Goal: Task Accomplishment & Management: Manage account settings

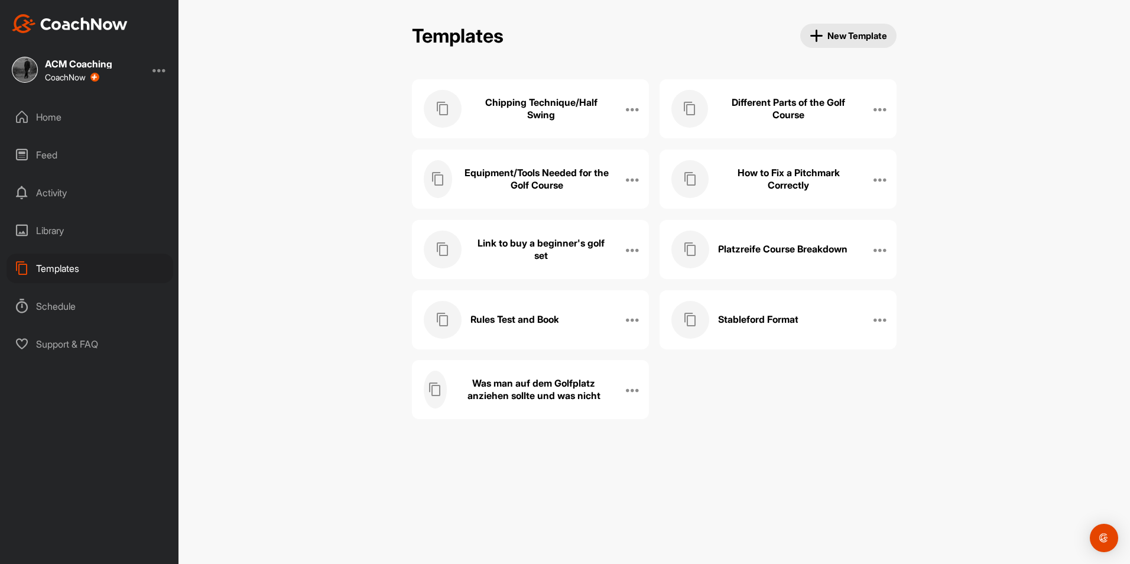
click at [51, 115] on div "Home" at bounding box center [89, 117] width 167 height 30
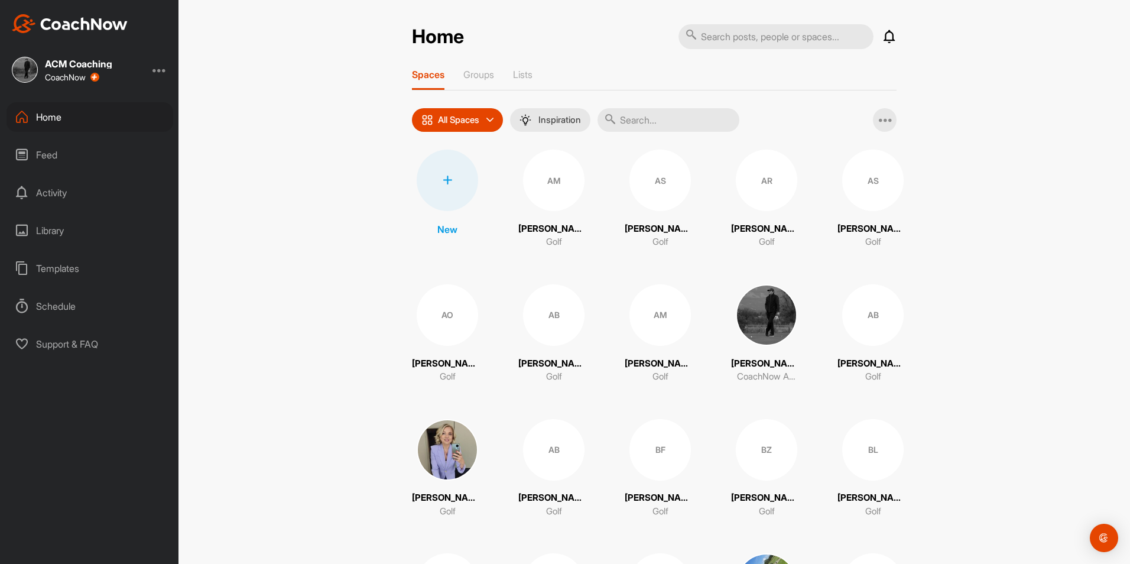
click at [532, 82] on div "Spaces Groups Lists" at bounding box center [654, 80] width 484 height 22
click at [526, 77] on p "Lists" at bounding box center [522, 75] width 19 height 12
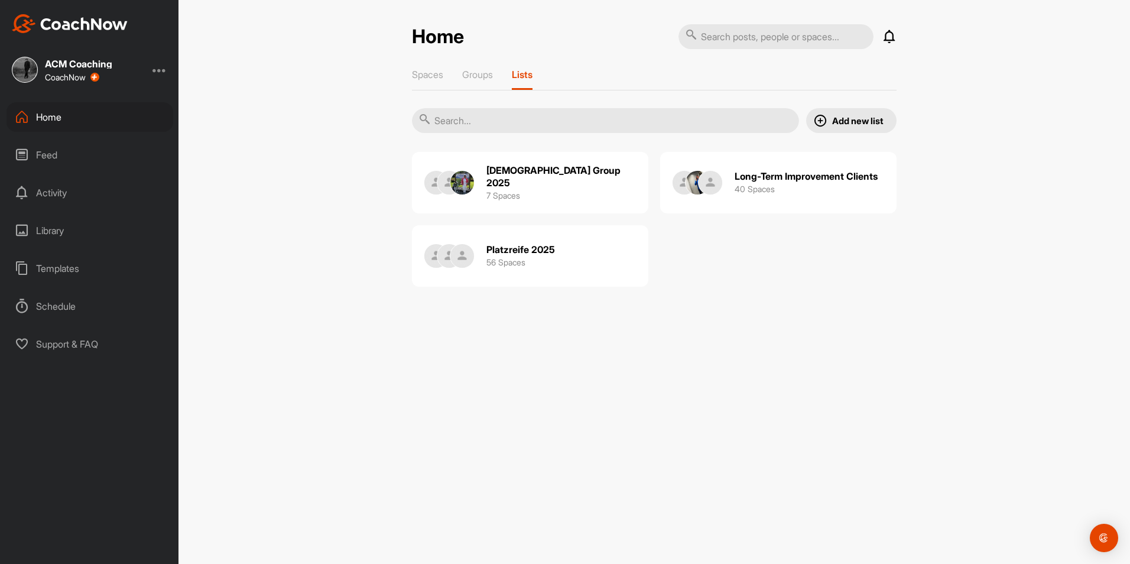
click at [519, 275] on div "Platzreife 2025 56 Spaces" at bounding box center [530, 255] width 236 height 61
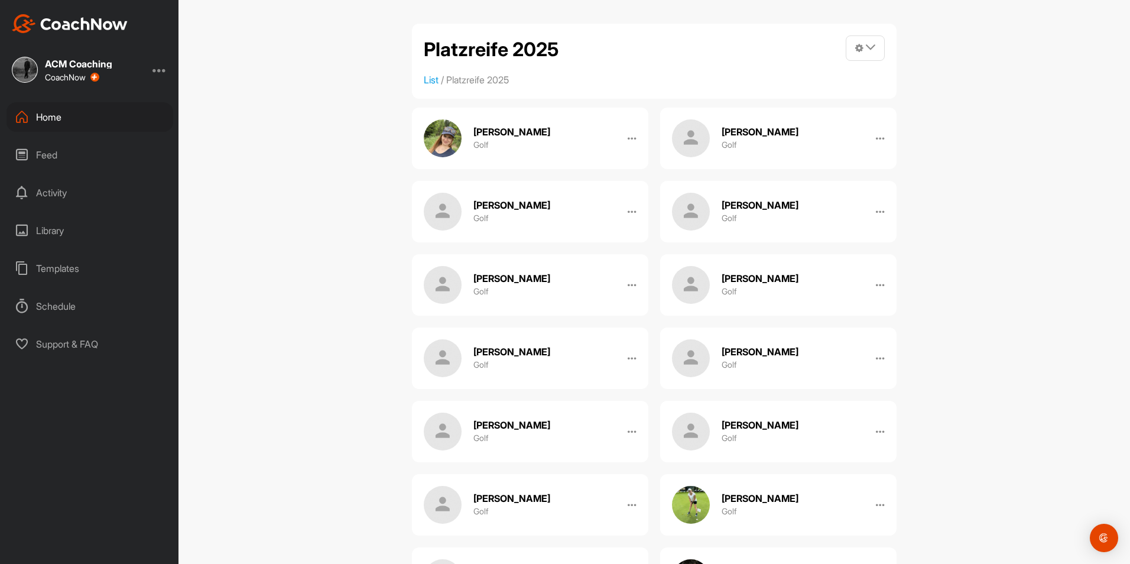
click at [38, 119] on div "Home" at bounding box center [89, 117] width 167 height 30
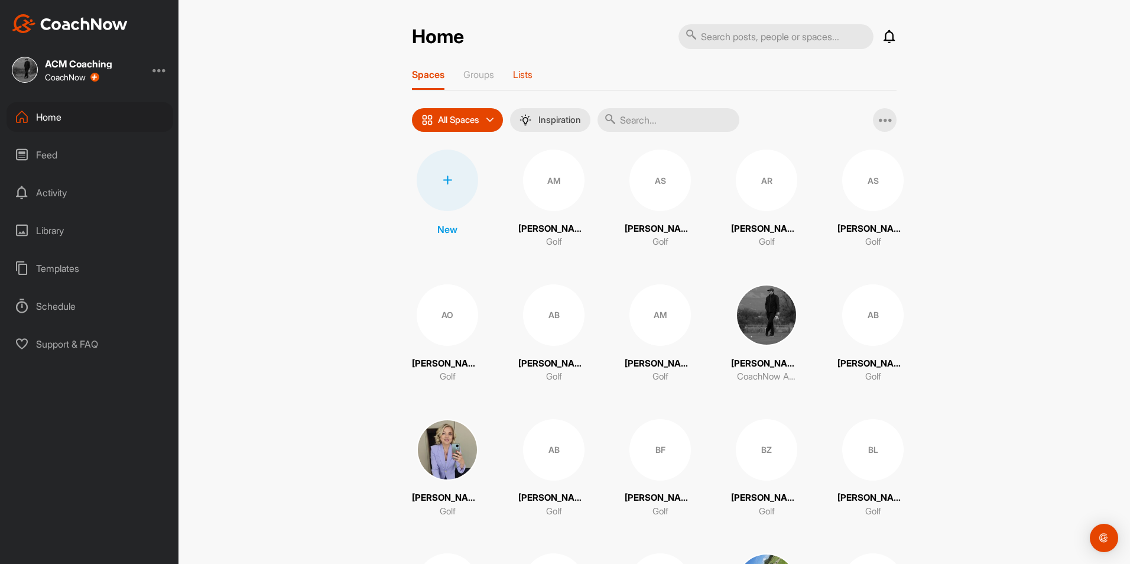
click at [522, 75] on p "Lists" at bounding box center [522, 75] width 19 height 12
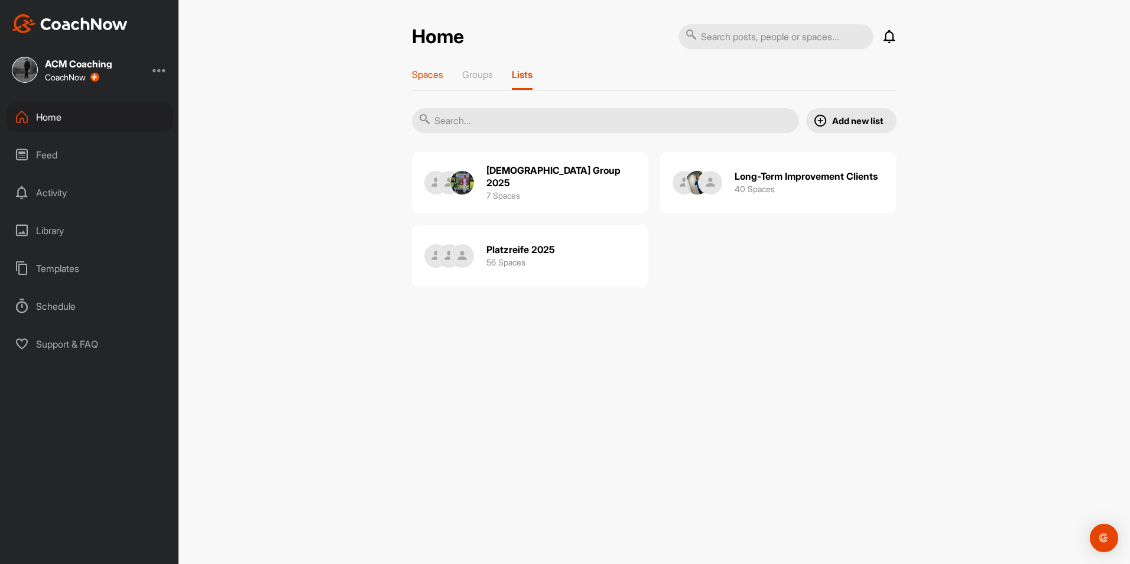
click at [425, 79] on p "Spaces" at bounding box center [427, 75] width 31 height 12
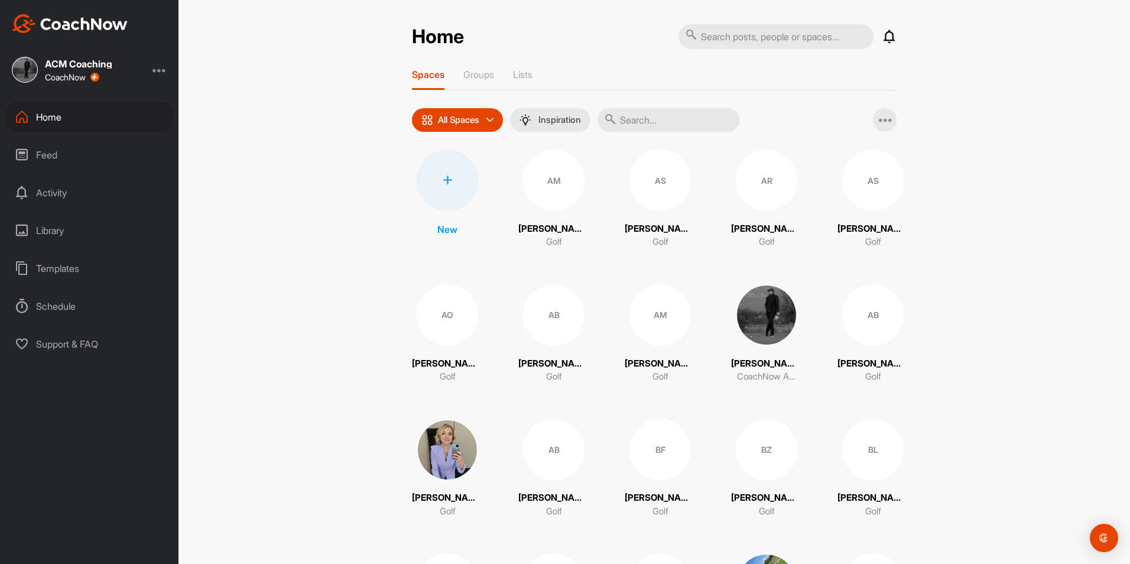
click at [442, 180] on icon at bounding box center [446, 179] width 9 height 9
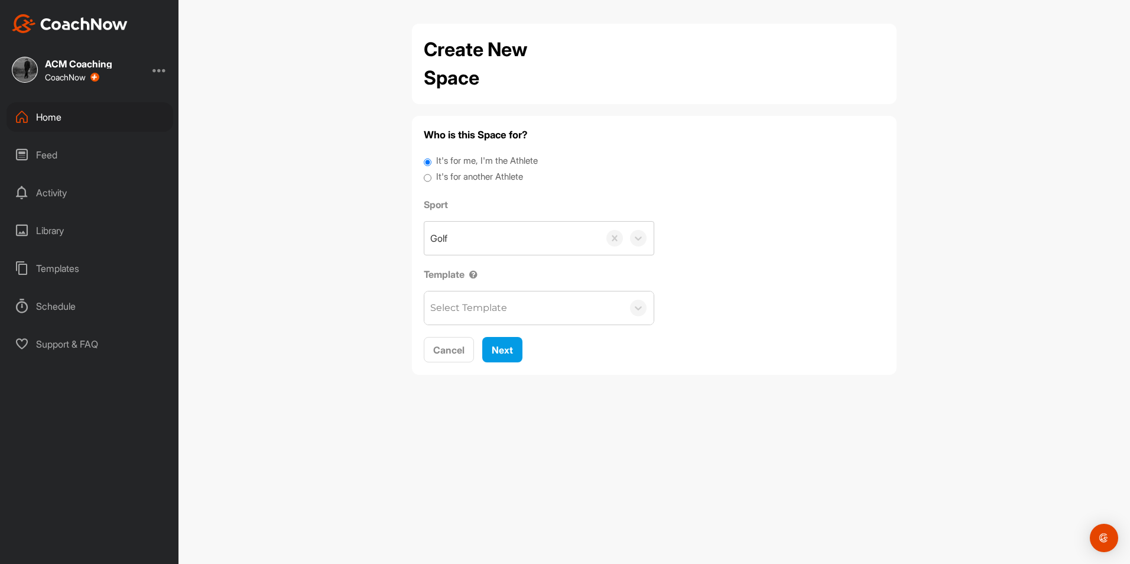
click at [494, 178] on label "It's for another Athlete" at bounding box center [479, 177] width 87 height 14
click at [431, 178] on input "It's for another Athlete" at bounding box center [428, 178] width 8 height 16
radio input "true"
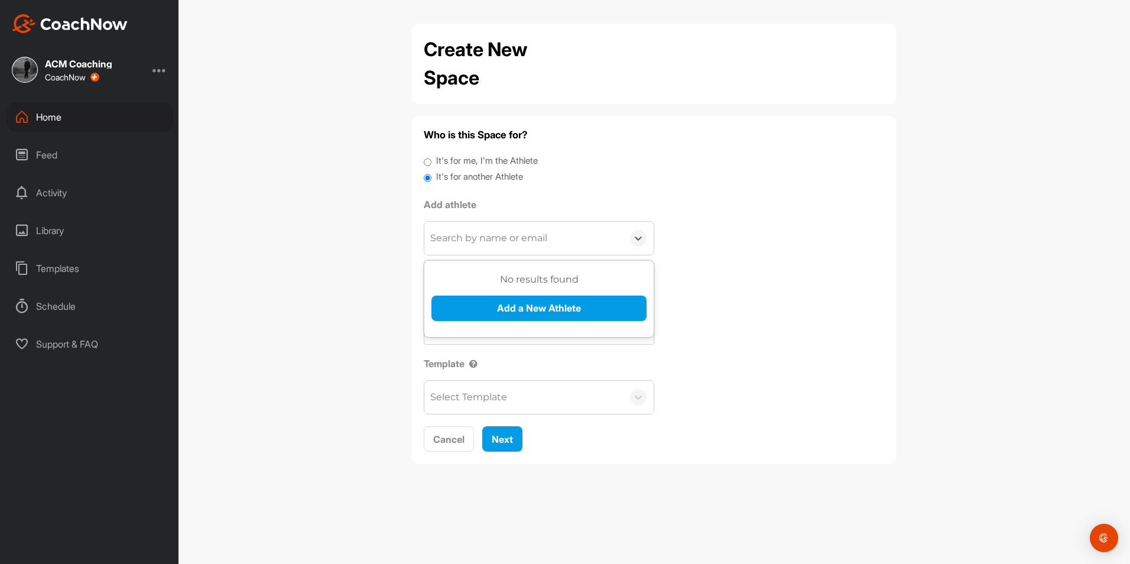
click at [552, 230] on div "Search by name or email" at bounding box center [523, 238] width 199 height 33
click at [546, 301] on button "Add a New Athlete" at bounding box center [538, 307] width 215 height 25
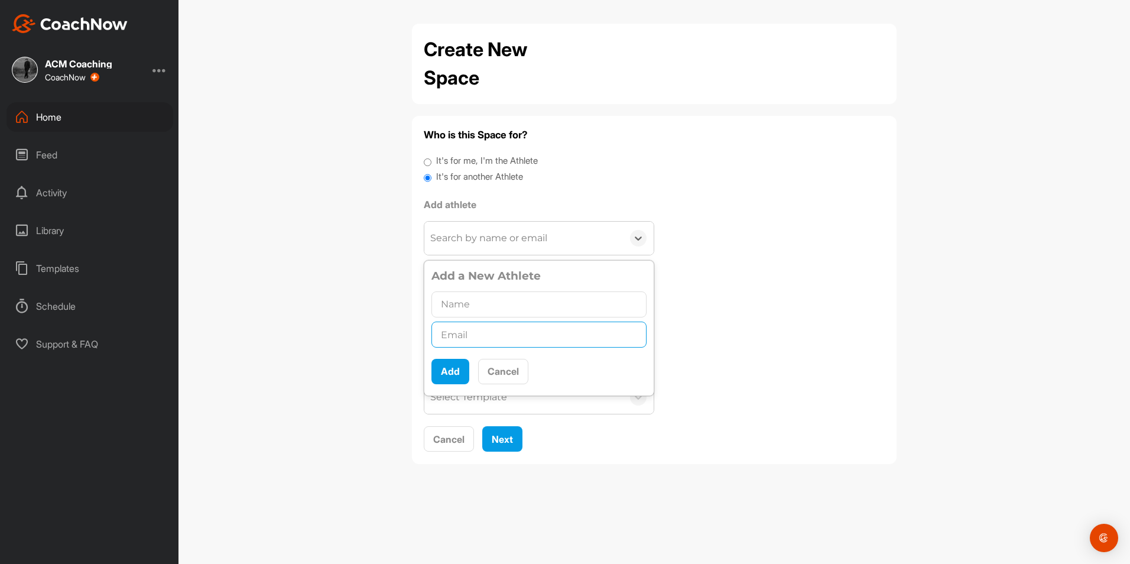
click at [520, 331] on input "text" at bounding box center [538, 334] width 215 height 26
paste input "[EMAIL_ADDRESS][DOMAIN_NAME]"
type input "[EMAIL_ADDRESS][DOMAIN_NAME]"
click at [518, 314] on input "text" at bounding box center [538, 304] width 215 height 26
type input "[PERSON_NAME]"
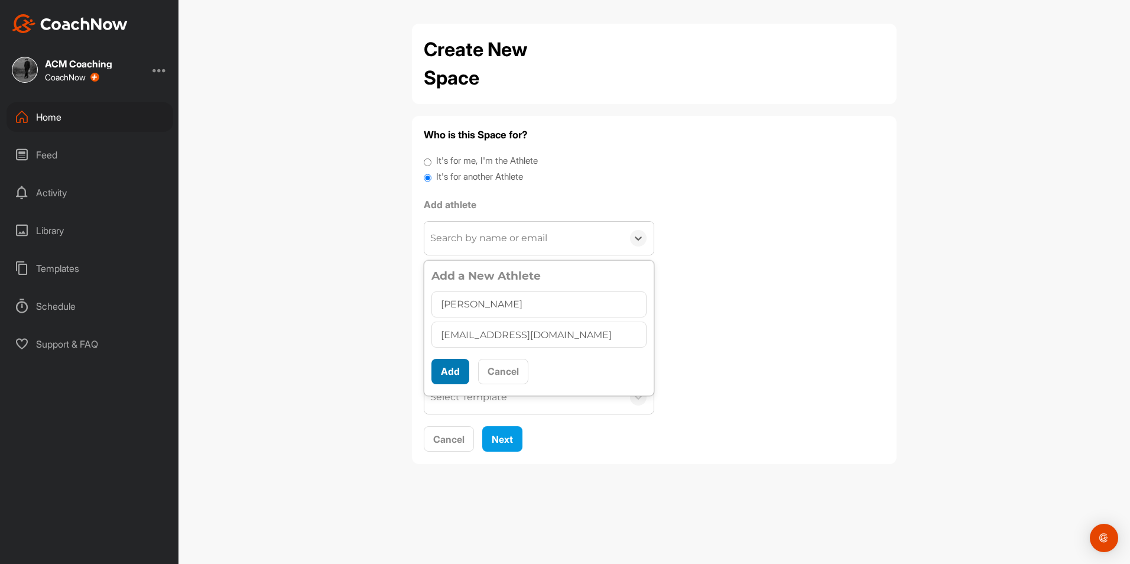
click at [450, 367] on button "Add" at bounding box center [450, 371] width 38 height 25
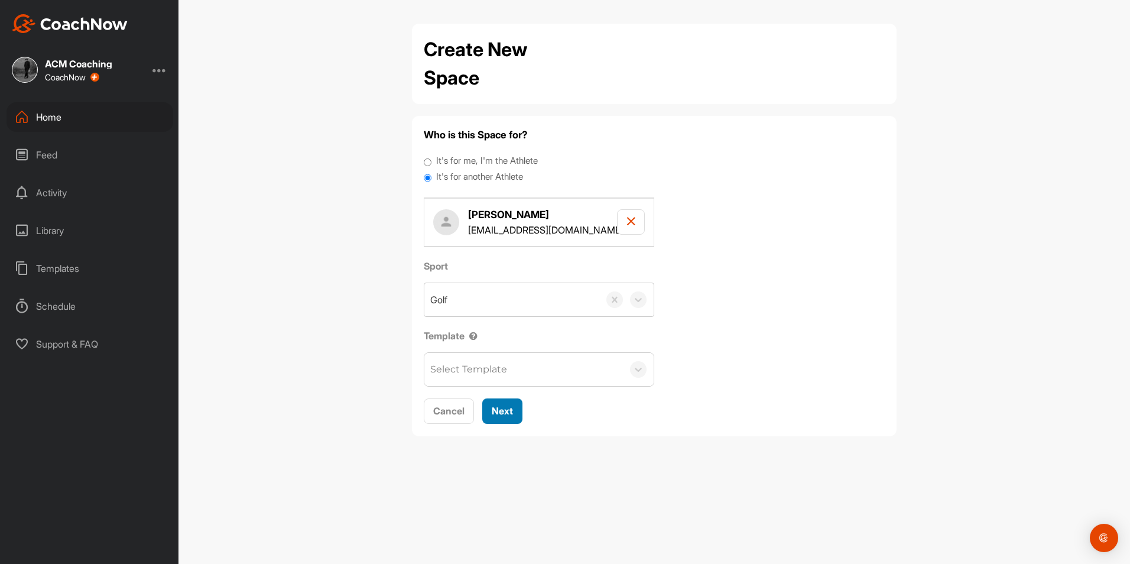
click at [500, 411] on span "Next" at bounding box center [502, 411] width 21 height 12
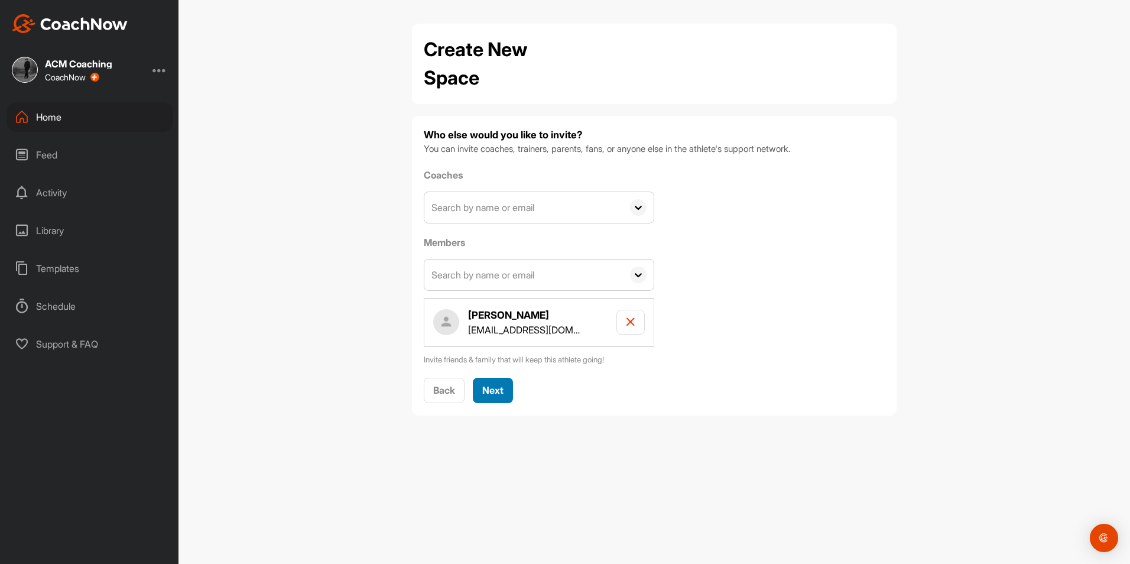
click at [497, 392] on span "Next" at bounding box center [492, 390] width 21 height 12
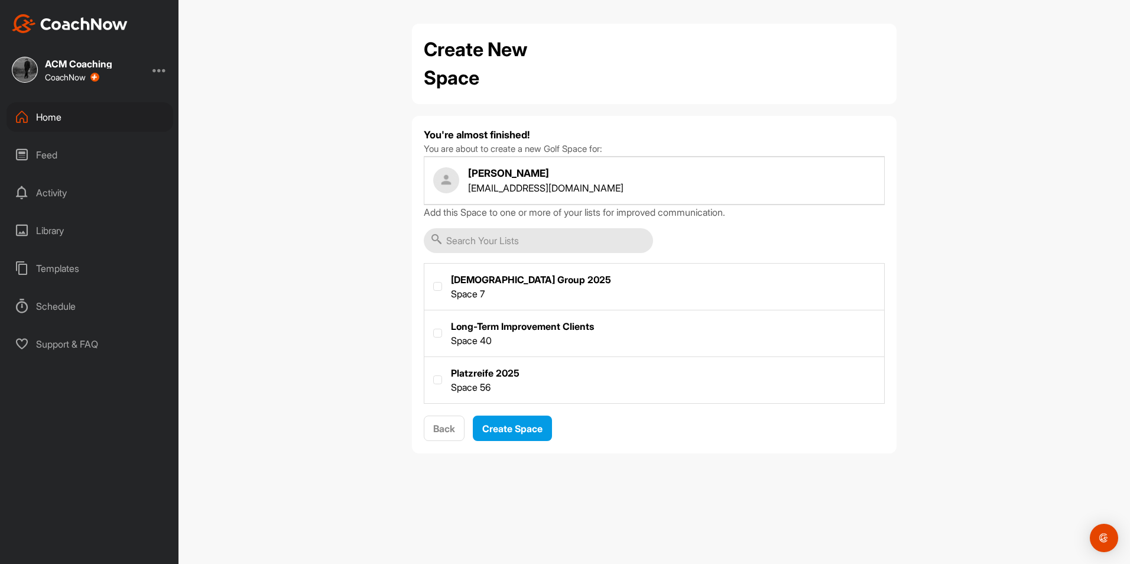
click at [462, 375] on label at bounding box center [654, 379] width 460 height 44
click at [434, 375] on input "checkbox" at bounding box center [433, 375] width 1 height 1
checkbox input "true"
click at [490, 421] on div "Create Space" at bounding box center [512, 428] width 60 height 14
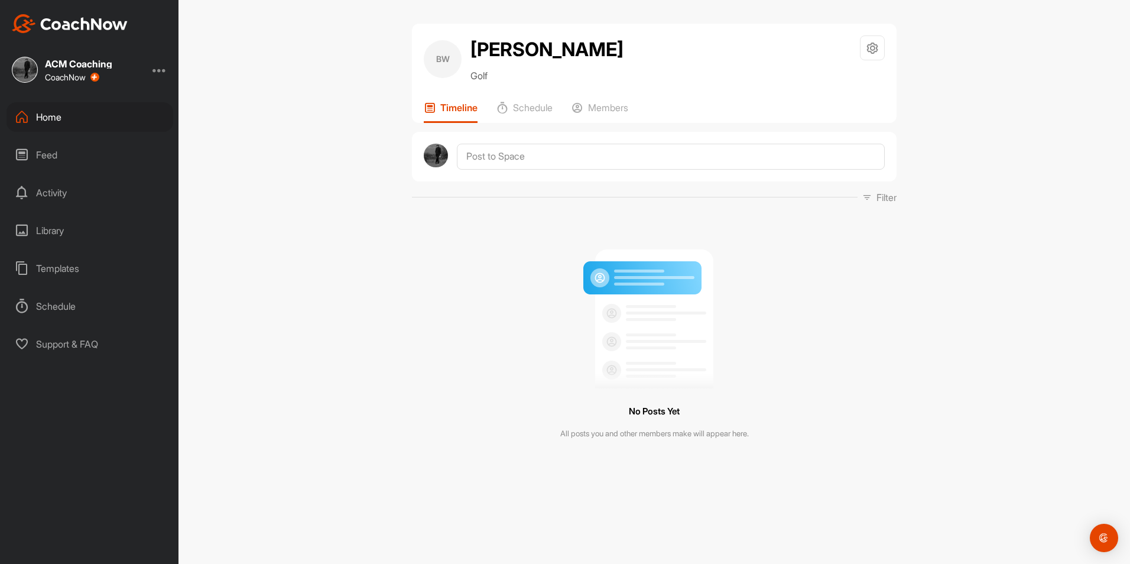
click at [92, 125] on div "Home" at bounding box center [89, 117] width 167 height 30
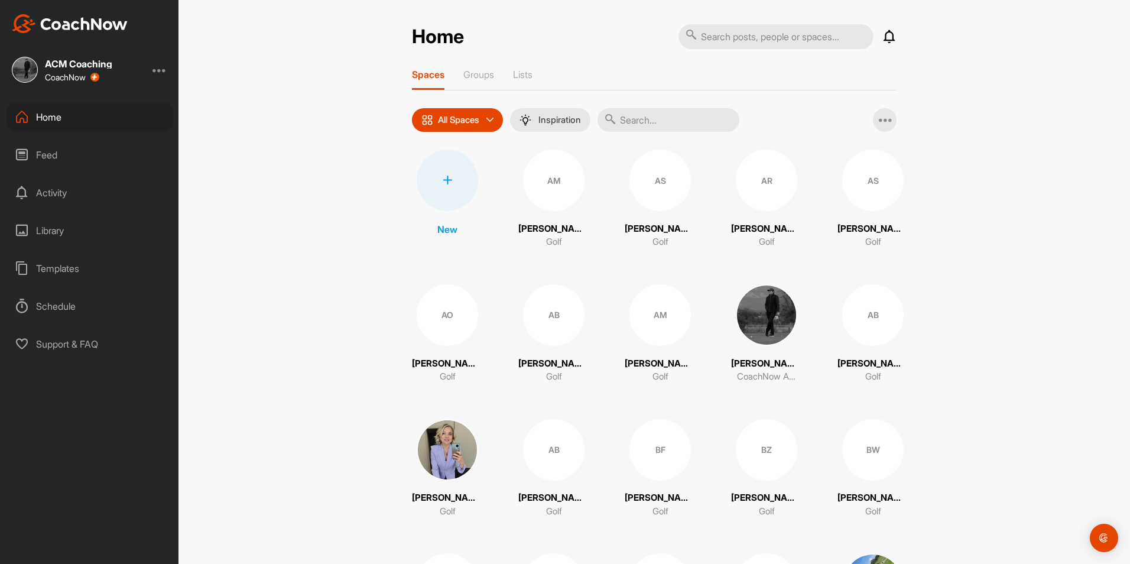
click at [448, 177] on div at bounding box center [446, 179] width 61 height 61
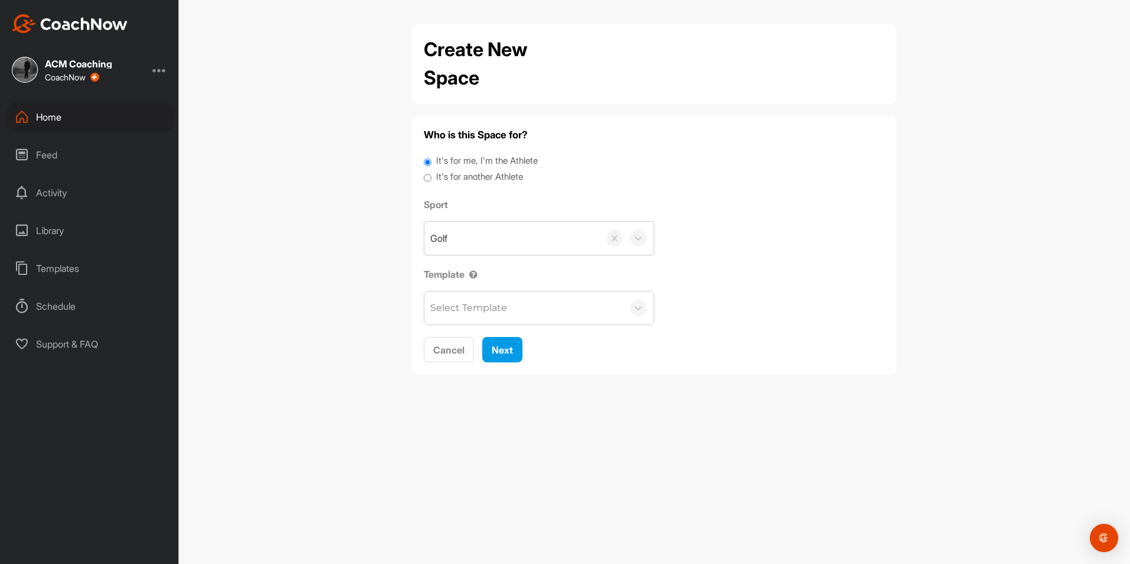
click at [497, 177] on label "It's for another Athlete" at bounding box center [479, 177] width 87 height 14
click at [431, 177] on input "It's for another Athlete" at bounding box center [428, 178] width 8 height 16
radio input "true"
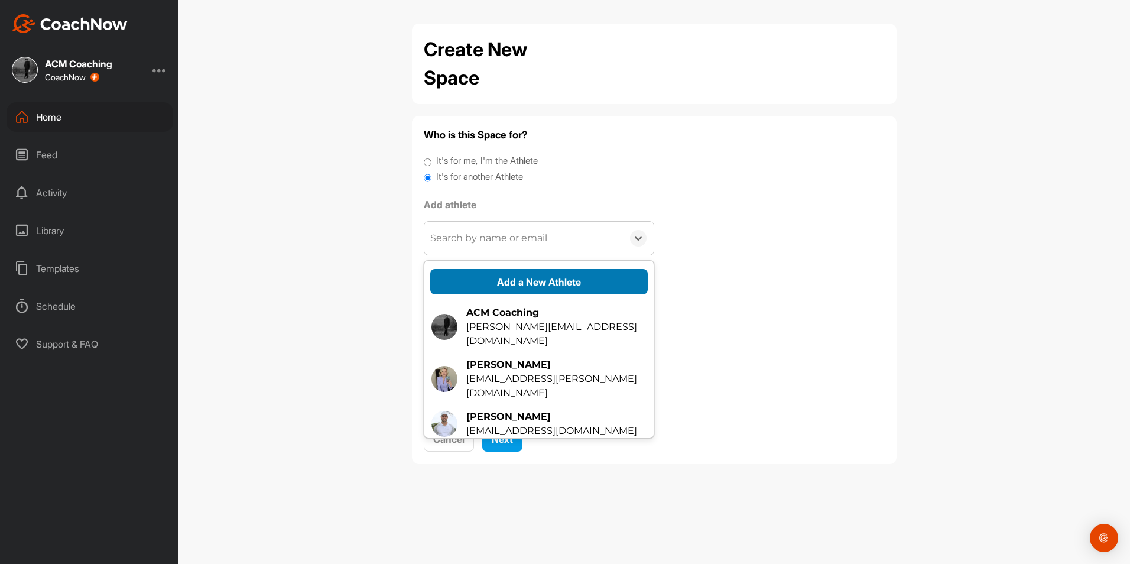
click at [509, 279] on button "Add a New Athlete" at bounding box center [538, 281] width 217 height 25
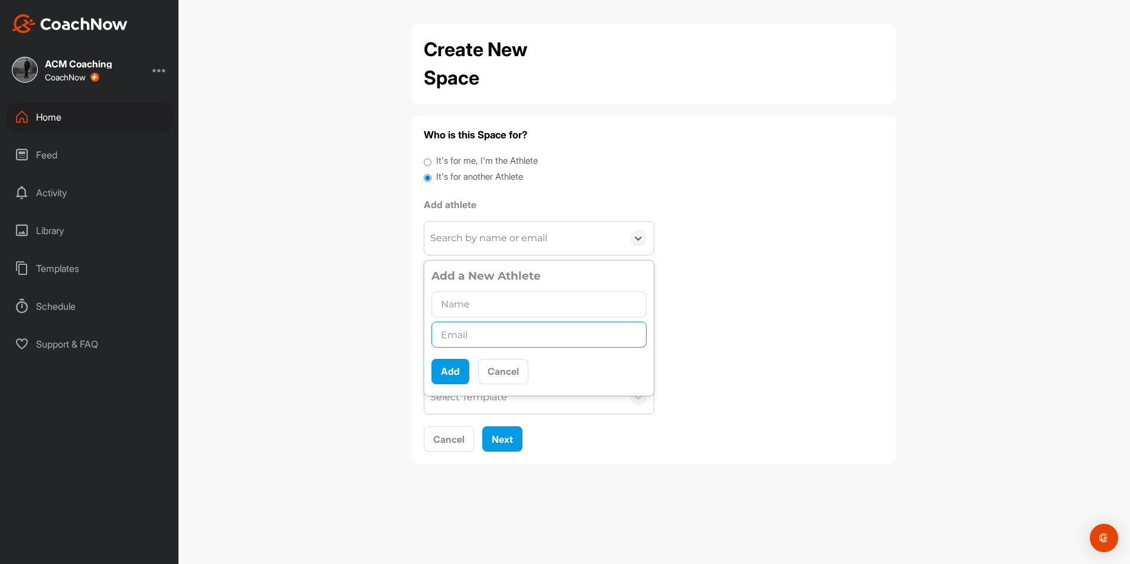
click at [523, 327] on input "text" at bounding box center [538, 334] width 215 height 26
paste input "[EMAIL_ADDRESS][DOMAIN_NAME]"
type input "[EMAIL_ADDRESS][DOMAIN_NAME]"
click at [519, 304] on input "text" at bounding box center [538, 304] width 215 height 26
type input "[PERSON_NAME]"
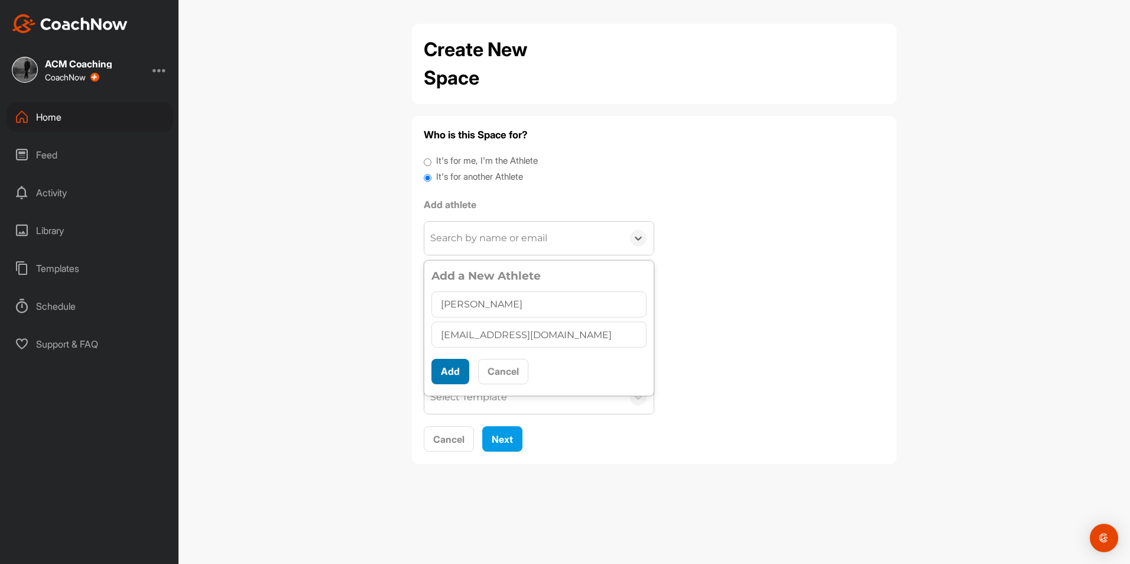
scroll to position [6, 0]
click at [437, 363] on button "Add" at bounding box center [450, 371] width 38 height 25
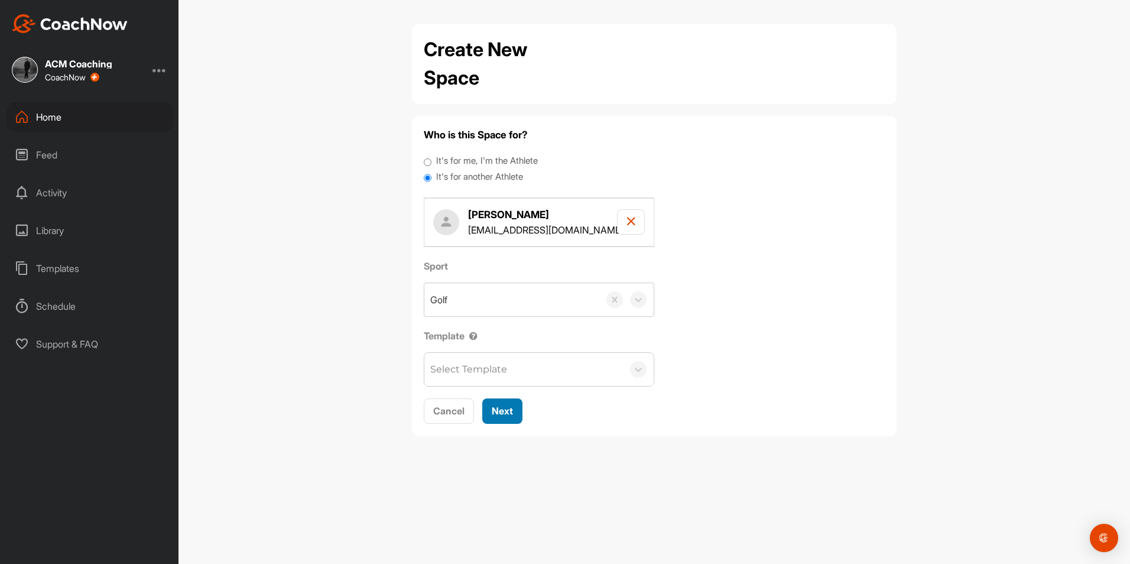
click at [504, 415] on span "Next" at bounding box center [502, 411] width 21 height 12
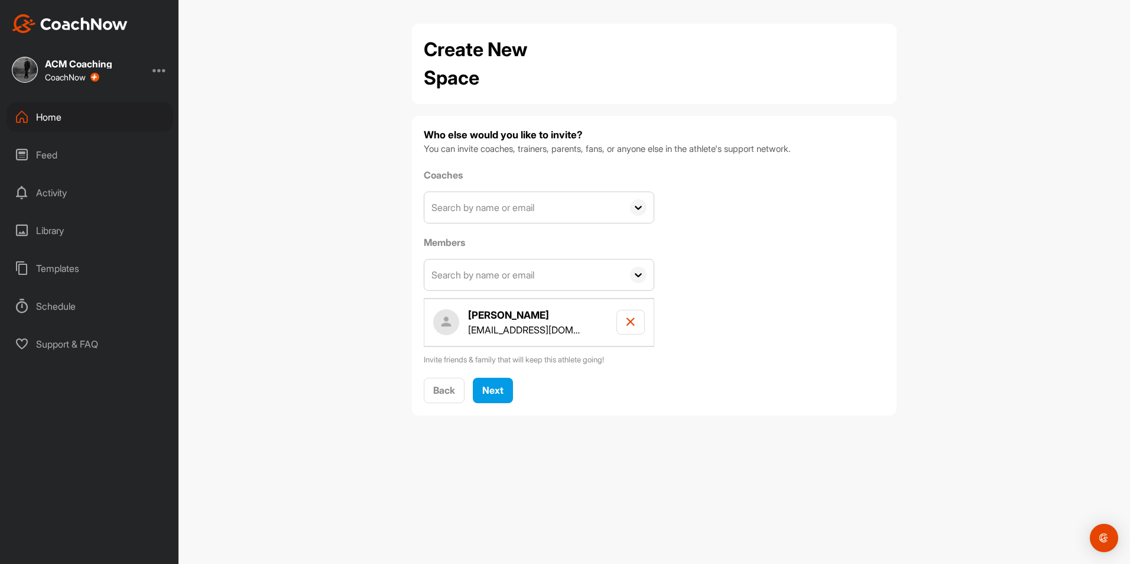
click at [500, 403] on div "Back Next" at bounding box center [654, 391] width 461 height 26
click at [499, 389] on span "Next" at bounding box center [492, 390] width 21 height 12
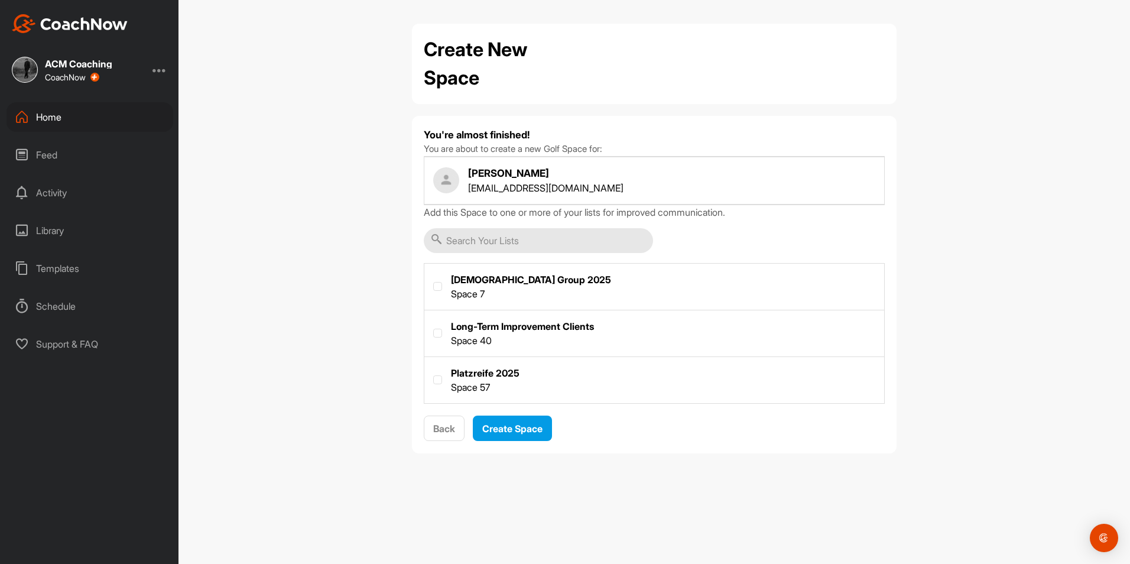
click at [479, 371] on label at bounding box center [654, 379] width 460 height 44
click at [434, 375] on input "checkbox" at bounding box center [433, 375] width 1 height 1
checkbox input "true"
click at [508, 428] on span "Create Space" at bounding box center [512, 428] width 60 height 12
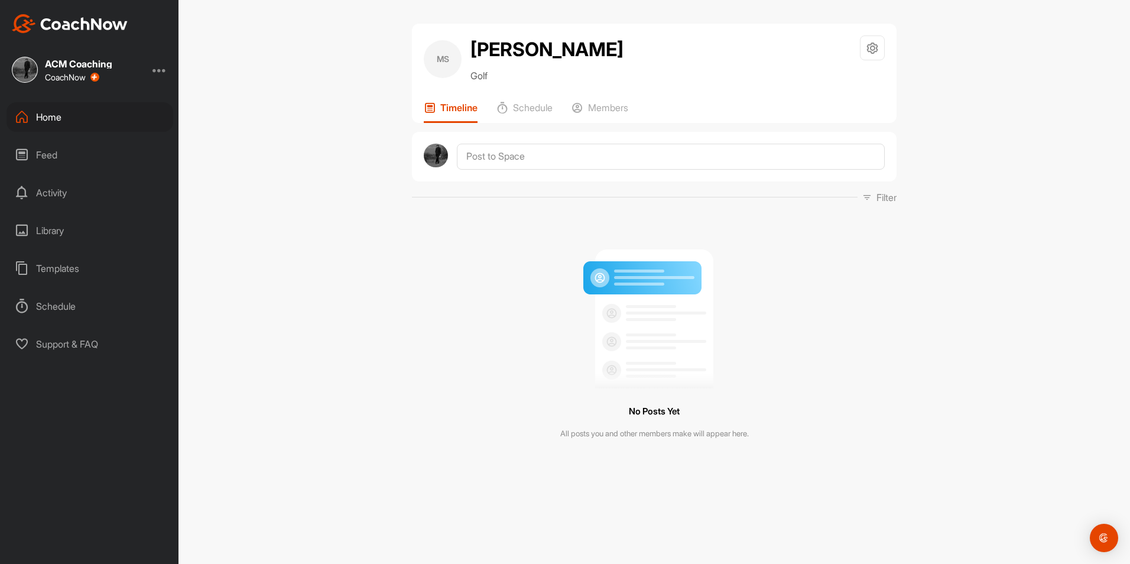
click at [111, 111] on div "Home" at bounding box center [89, 117] width 167 height 30
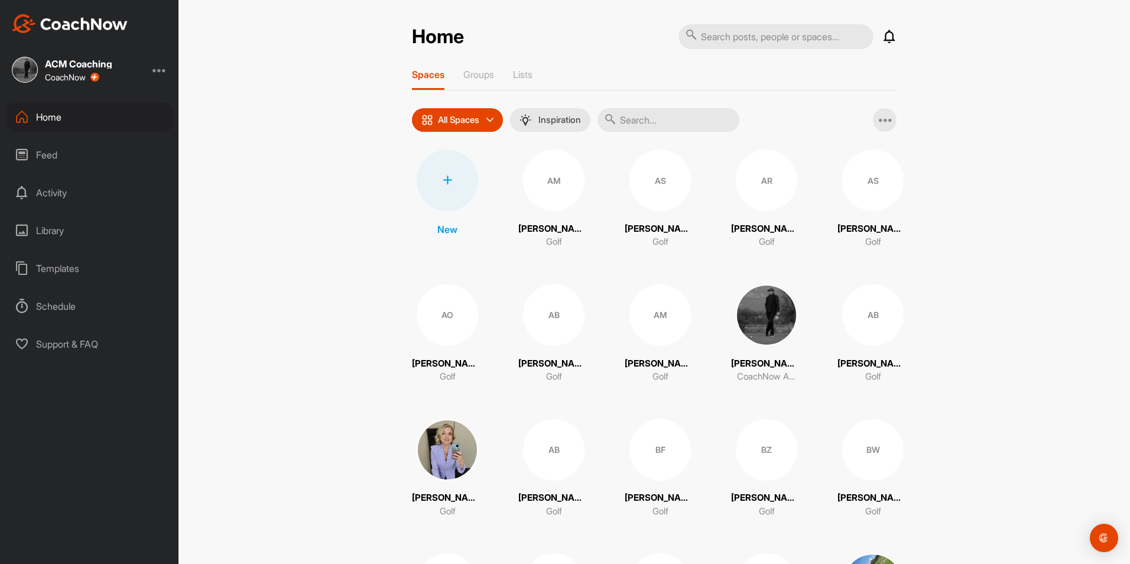
click at [445, 187] on div at bounding box center [446, 179] width 61 height 61
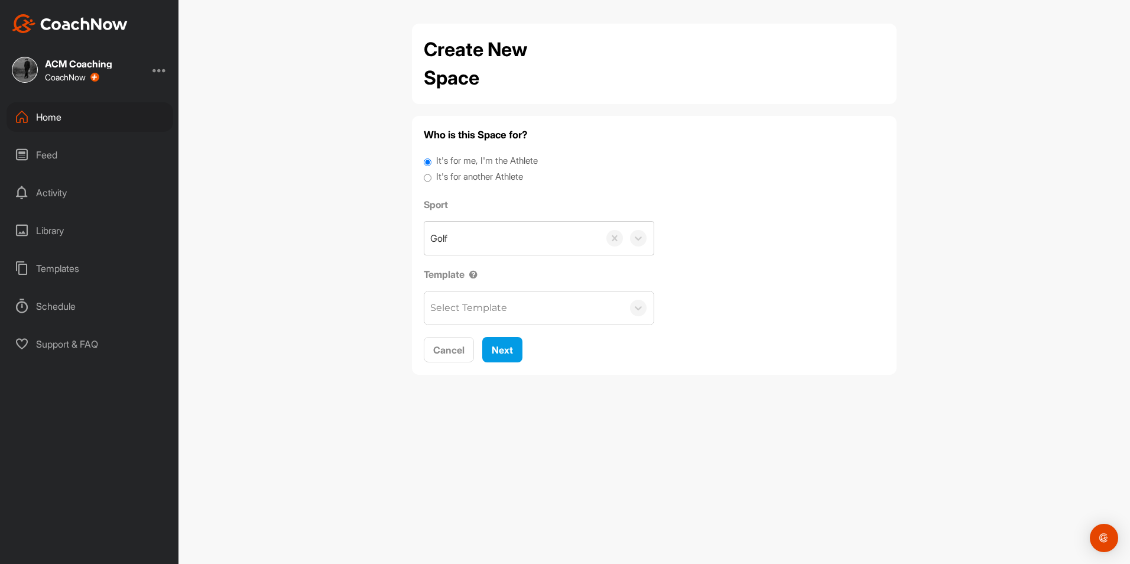
click at [478, 179] on label "It's for another Athlete" at bounding box center [479, 177] width 87 height 14
click at [431, 179] on input "It's for another Athlete" at bounding box center [428, 178] width 8 height 16
radio input "true"
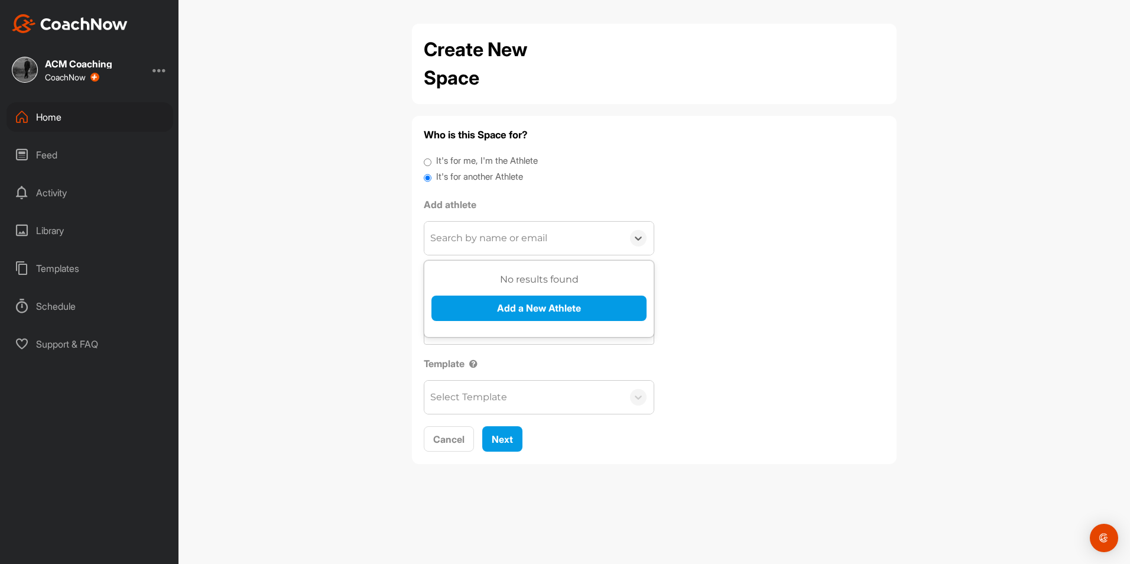
click at [473, 233] on div "Search by name or email" at bounding box center [488, 238] width 117 height 14
click at [508, 313] on button "Add a New Athlete" at bounding box center [538, 307] width 215 height 25
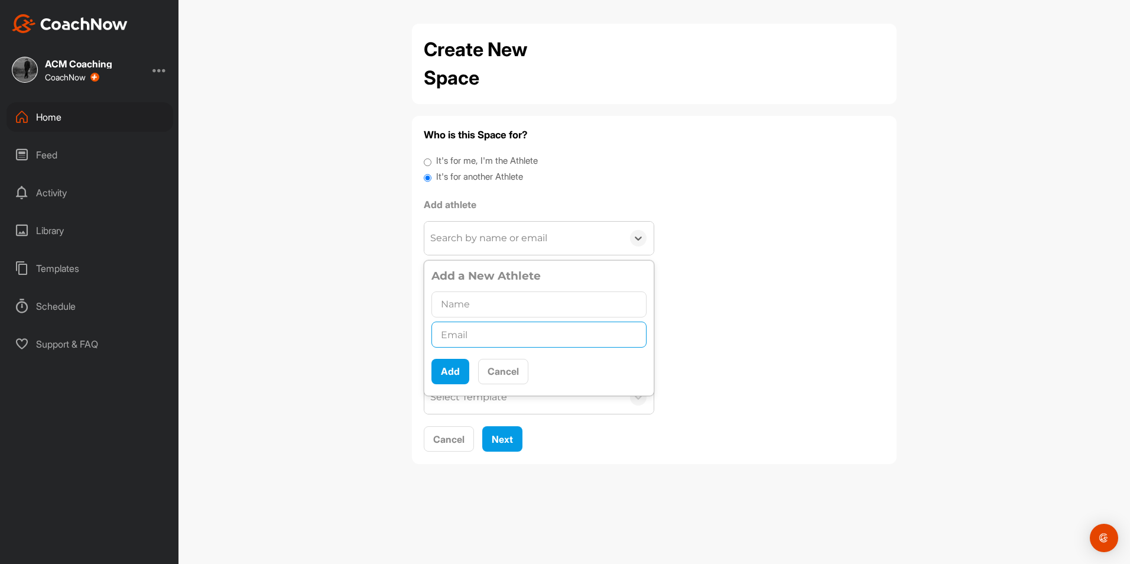
click at [530, 337] on input "text" at bounding box center [538, 334] width 215 height 26
paste input "[PERSON_NAME][EMAIL_ADDRESS][DOMAIN_NAME]"
type input "[PERSON_NAME][EMAIL_ADDRESS][DOMAIN_NAME]"
click at [522, 310] on input "text" at bounding box center [538, 304] width 215 height 26
type input "[PERSON_NAME]"
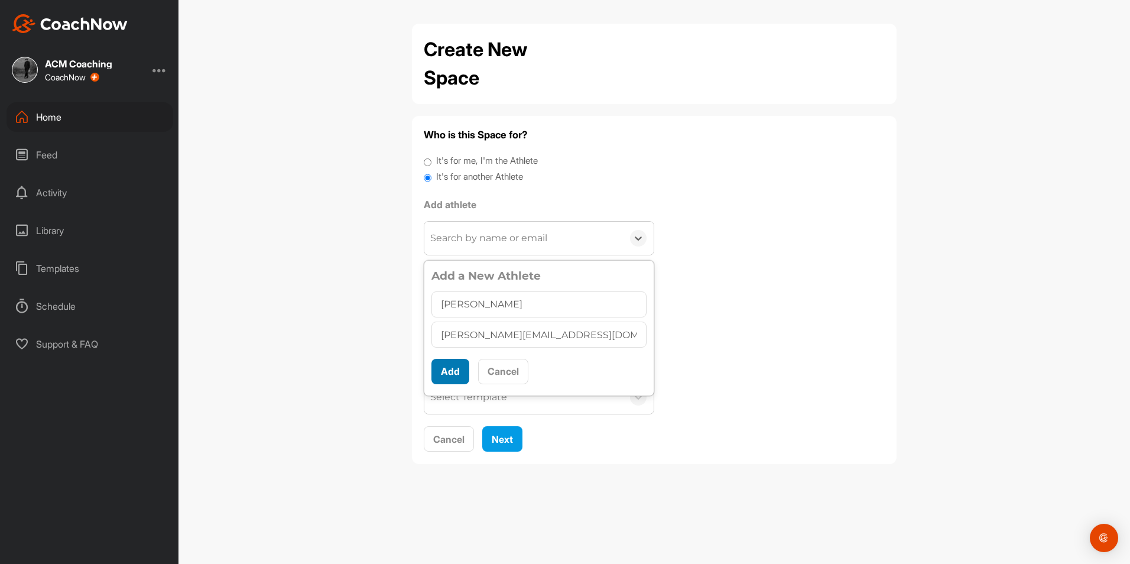
scroll to position [6, 0]
click at [448, 367] on button "Add" at bounding box center [450, 371] width 38 height 25
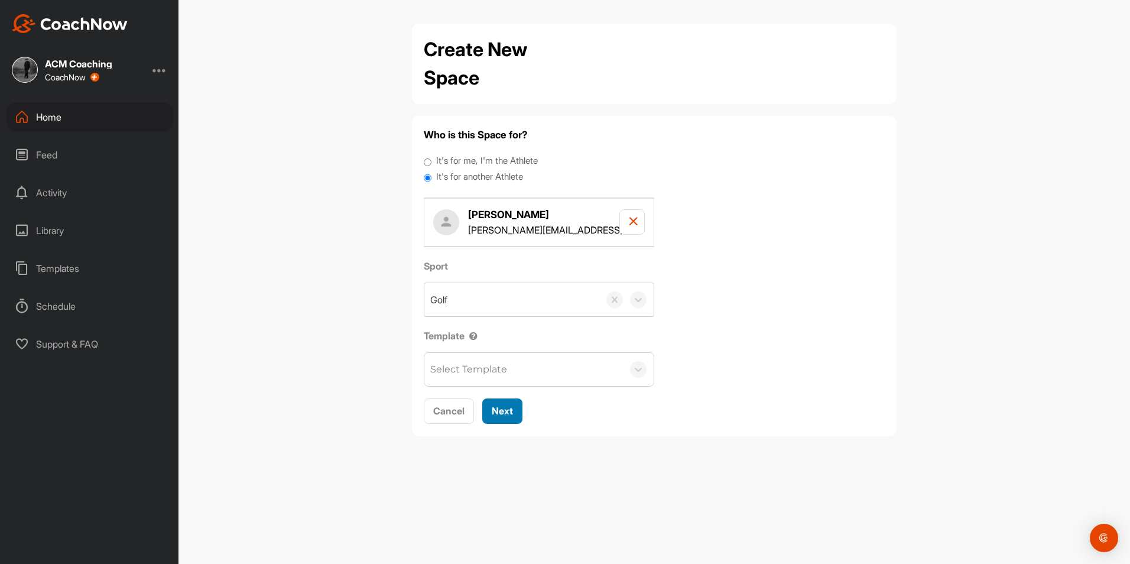
click at [492, 417] on div "Next" at bounding box center [502, 411] width 21 height 14
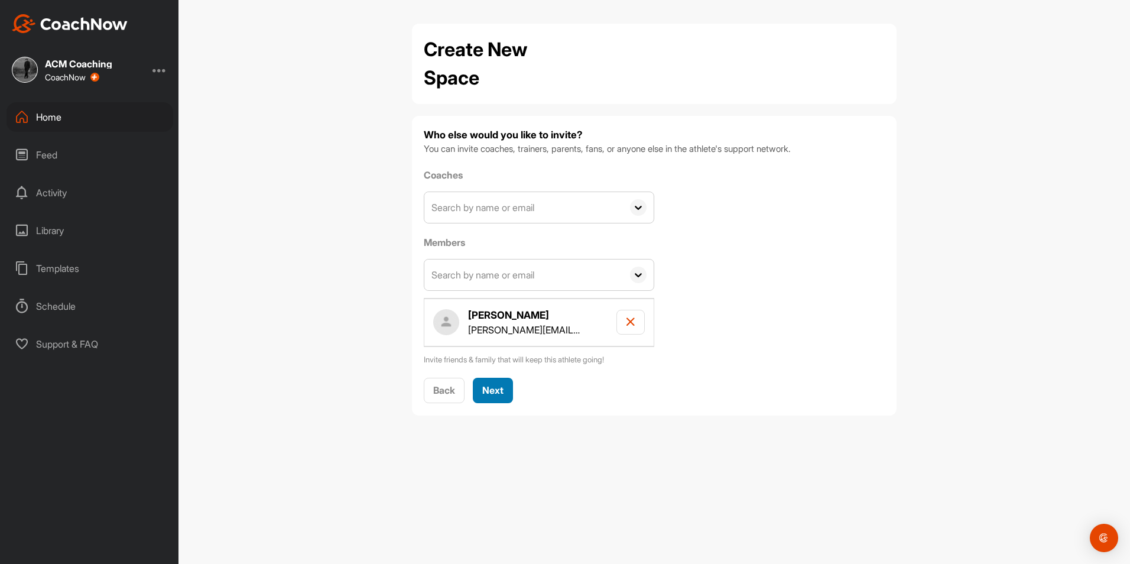
click at [494, 400] on button "Next" at bounding box center [493, 390] width 40 height 25
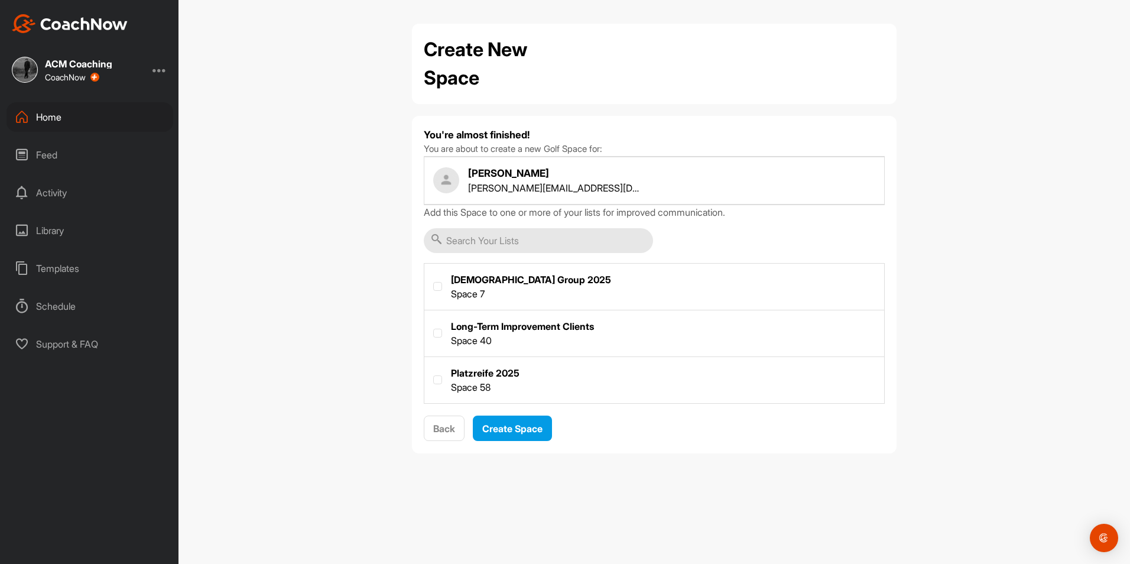
click at [484, 373] on label at bounding box center [654, 379] width 460 height 44
click at [434, 375] on input "checkbox" at bounding box center [433, 375] width 1 height 1
checkbox input "true"
click at [503, 435] on div "Create Space" at bounding box center [512, 428] width 60 height 14
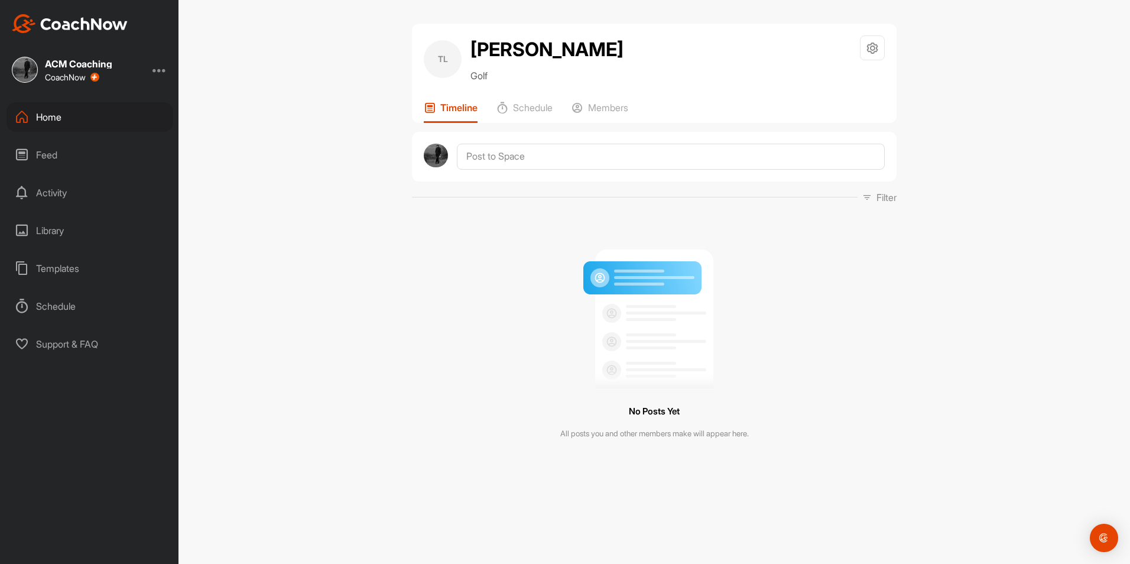
click at [31, 108] on div "Home" at bounding box center [89, 117] width 167 height 30
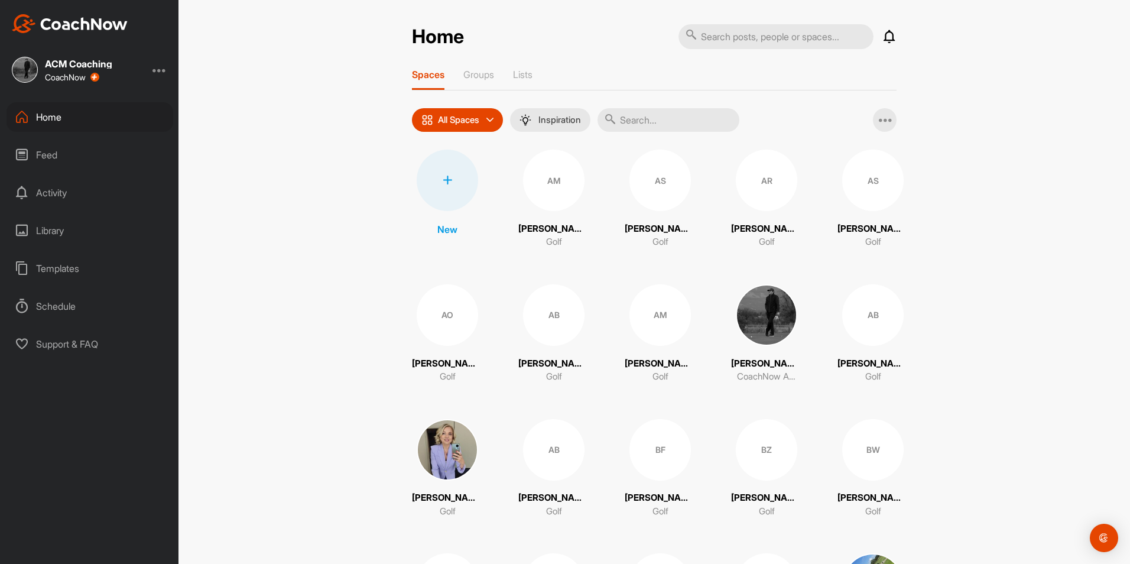
click at [447, 173] on div at bounding box center [446, 179] width 61 height 61
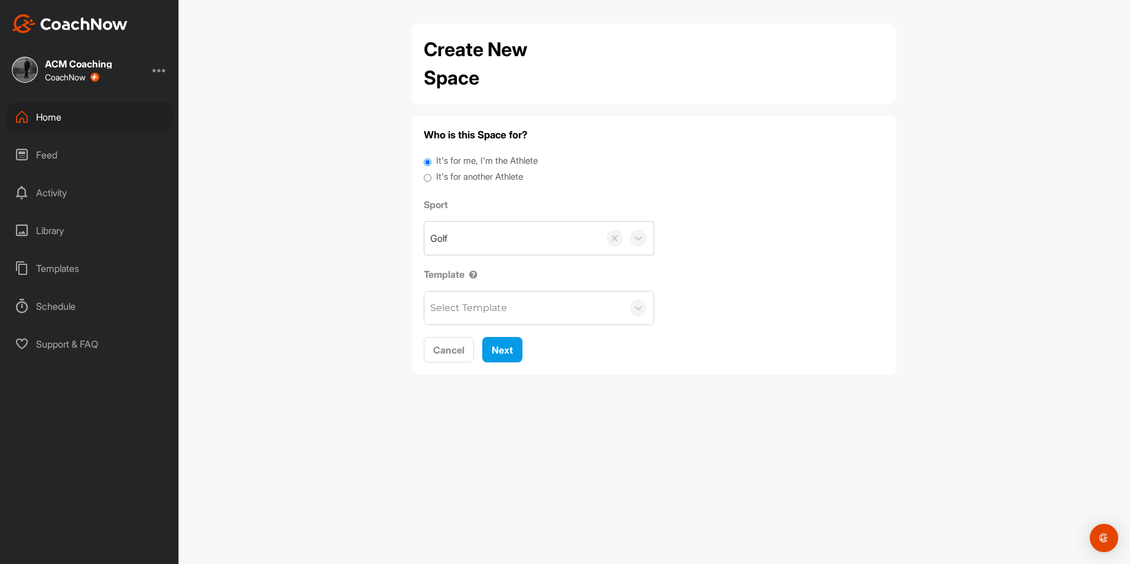
click at [490, 180] on label "It's for another Athlete" at bounding box center [479, 177] width 87 height 14
click at [431, 180] on input "It's for another Athlete" at bounding box center [428, 178] width 8 height 16
radio input "true"
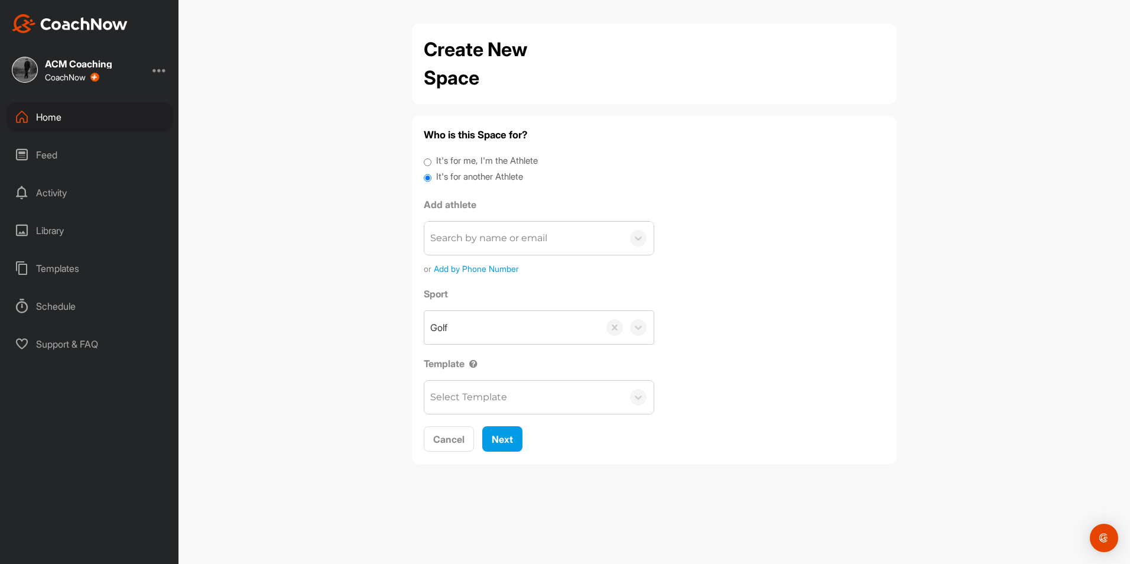
click at [512, 231] on div "Search by name or email" at bounding box center [488, 238] width 117 height 14
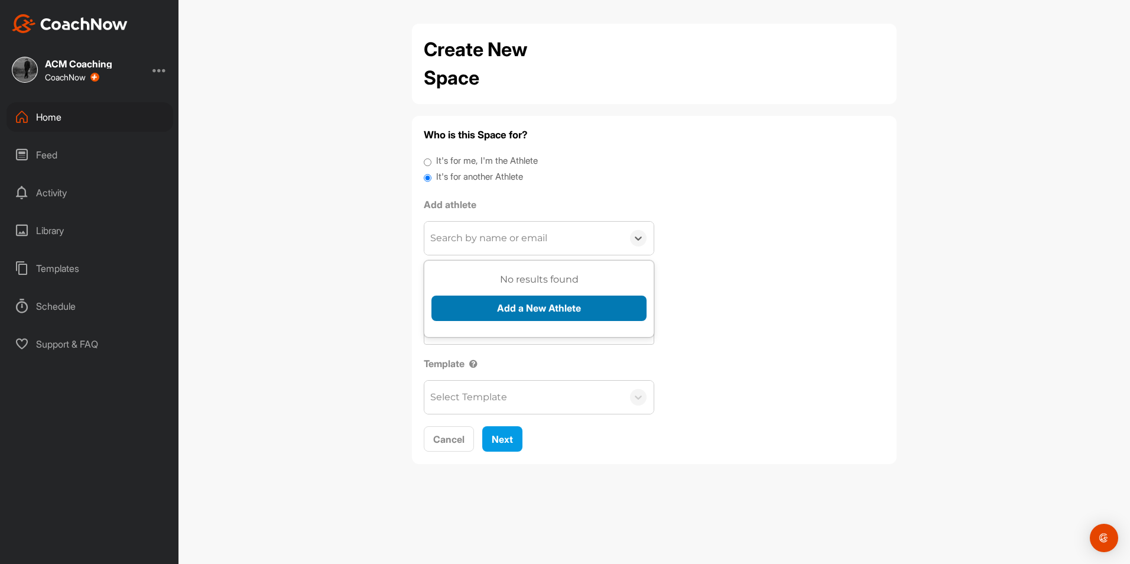
click at [515, 300] on button "Add a New Athlete" at bounding box center [538, 307] width 215 height 25
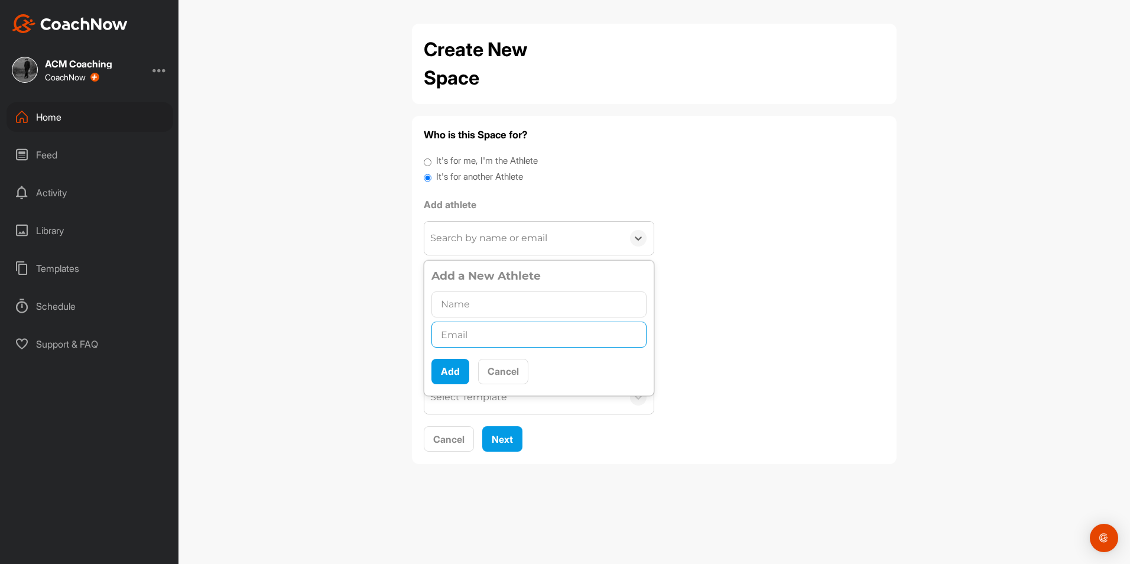
click at [484, 340] on input "text" at bounding box center [538, 334] width 215 height 26
paste input "[PERSON_NAME][EMAIL_ADDRESS][PERSON_NAME][DOMAIN_NAME]"
type input "[PERSON_NAME][EMAIL_ADDRESS][PERSON_NAME][DOMAIN_NAME]"
click at [487, 300] on input "text" at bounding box center [538, 304] width 215 height 26
type input "[PERSON_NAME]"
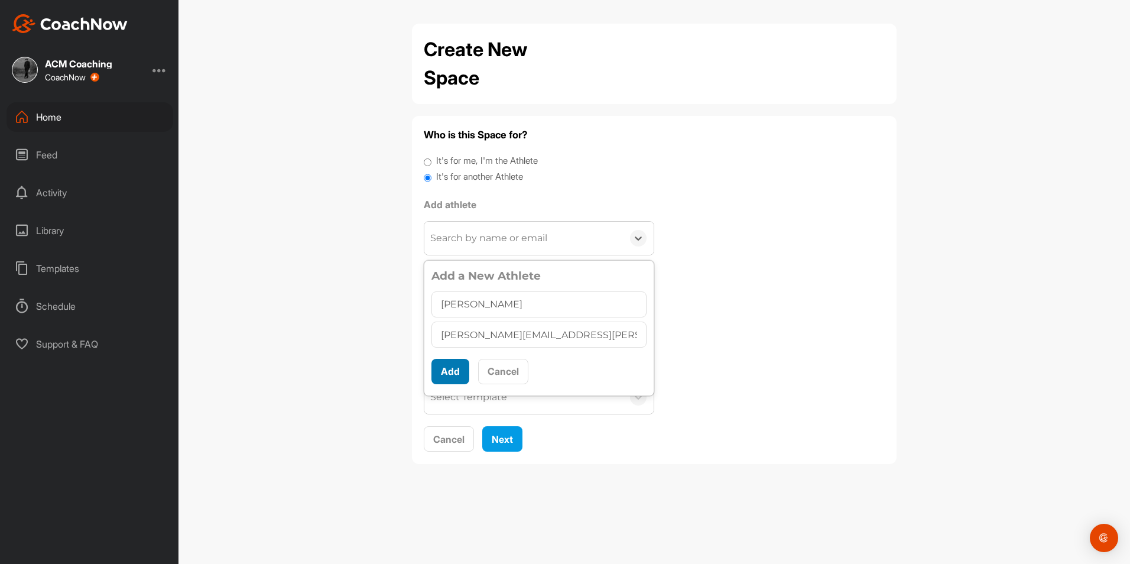
scroll to position [6, 0]
click at [454, 366] on button "Add" at bounding box center [450, 371] width 38 height 25
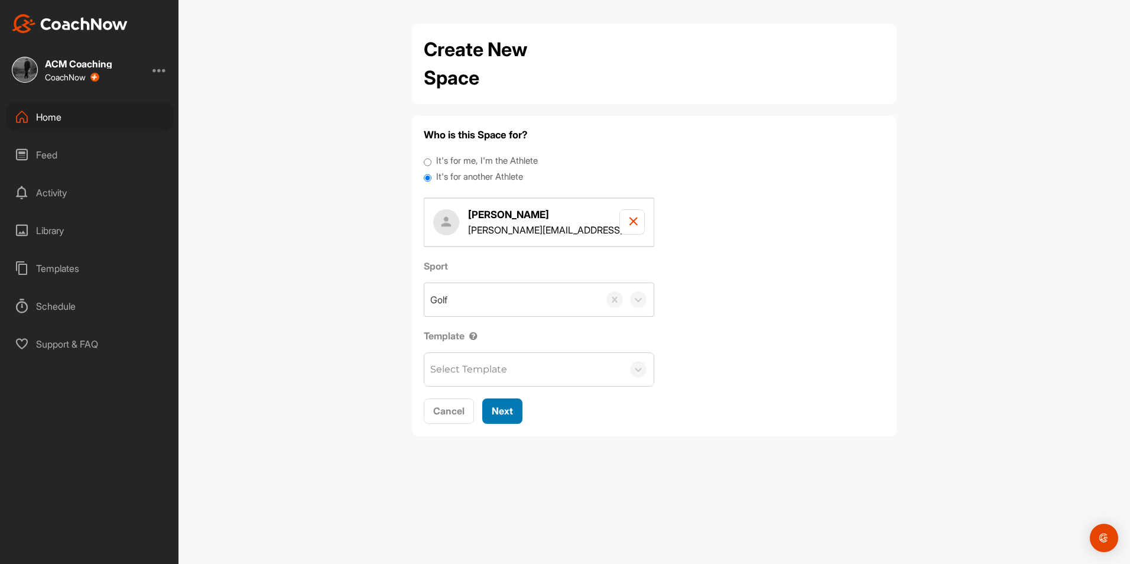
click at [505, 400] on button "Next" at bounding box center [502, 410] width 40 height 25
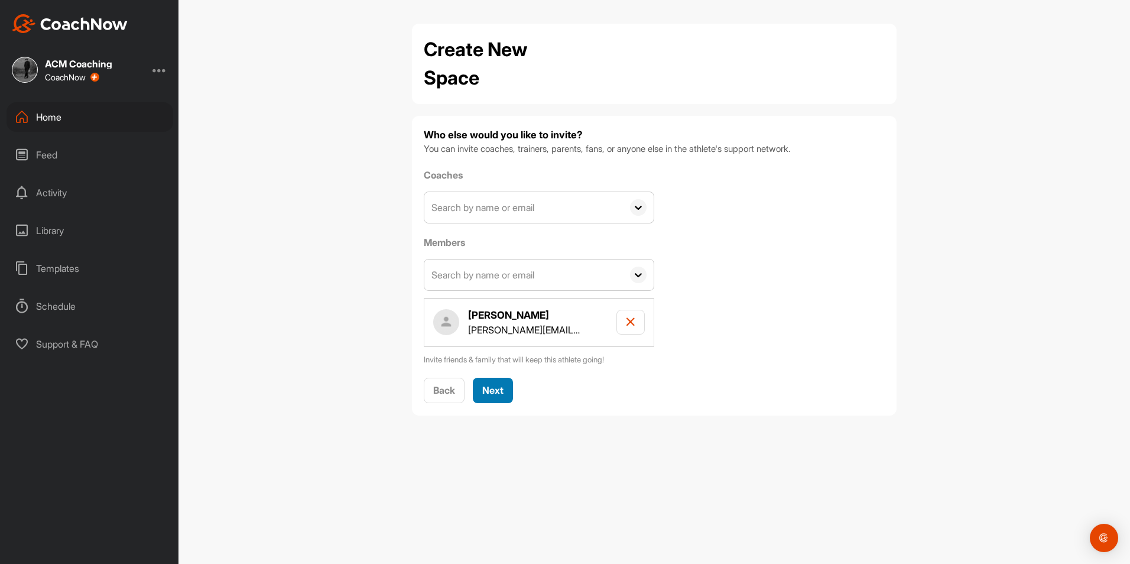
click at [489, 387] on span "Next" at bounding box center [492, 390] width 21 height 12
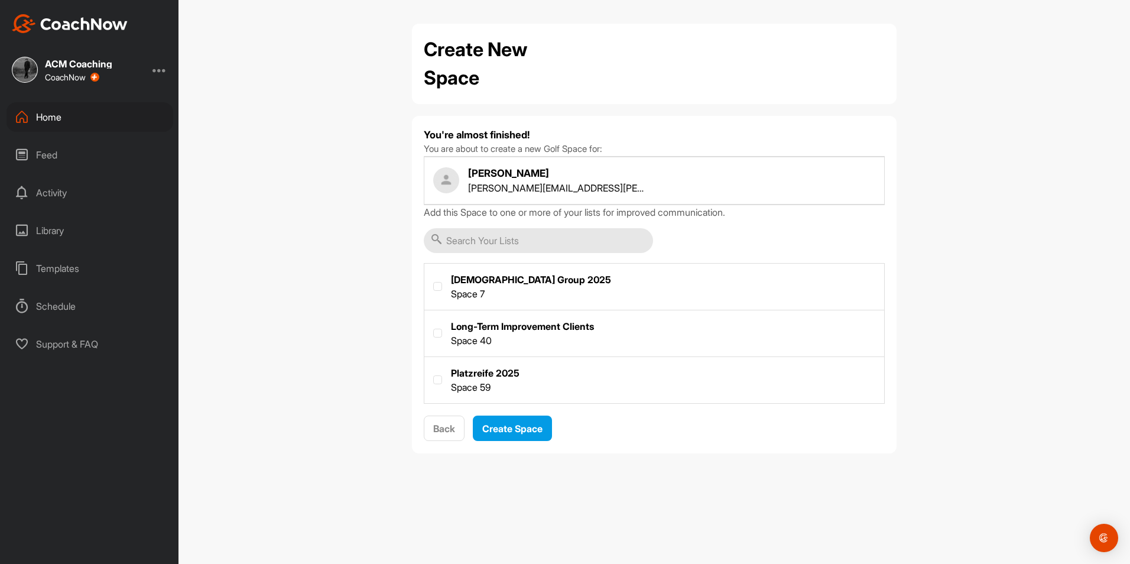
click at [463, 375] on label at bounding box center [654, 379] width 460 height 44
click at [434, 375] on input "checkbox" at bounding box center [433, 375] width 1 height 1
checkbox input "true"
click at [496, 424] on span "Create Space" at bounding box center [512, 428] width 60 height 12
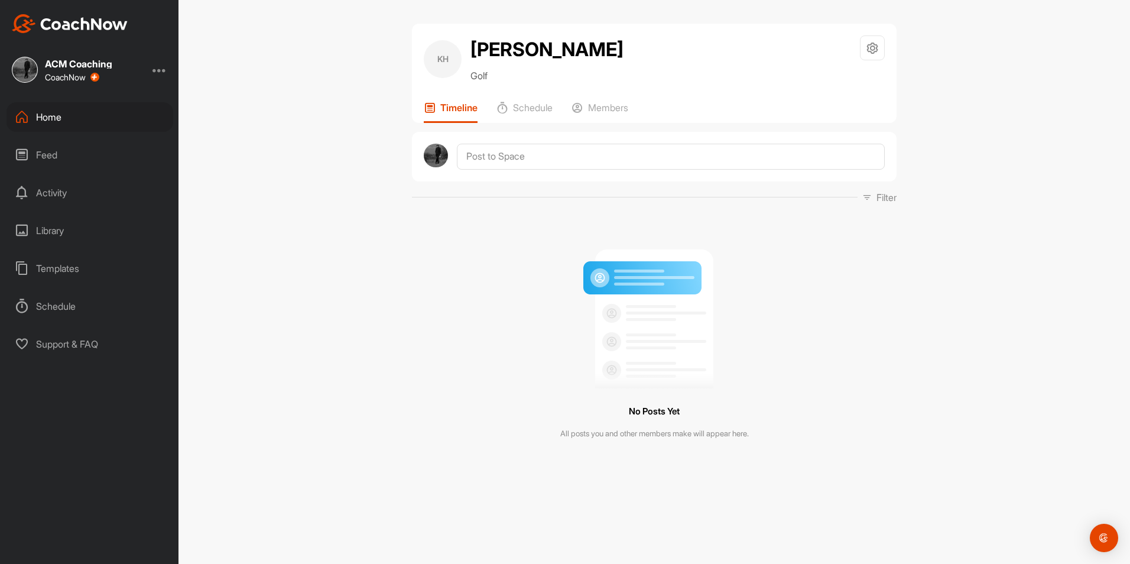
click at [94, 116] on div "Home" at bounding box center [89, 117] width 167 height 30
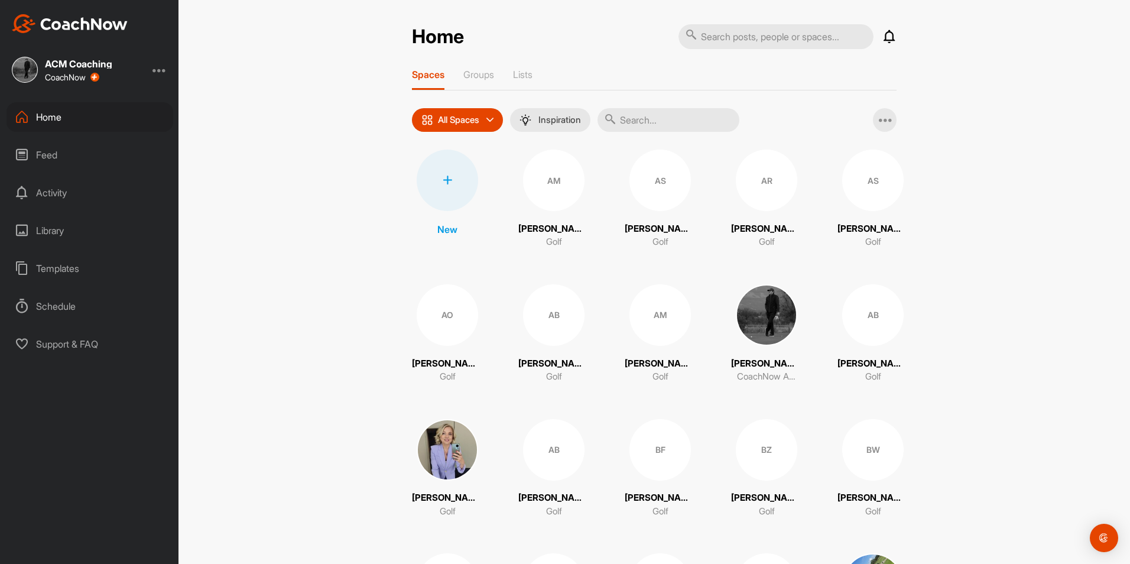
click at [444, 193] on div at bounding box center [446, 179] width 61 height 61
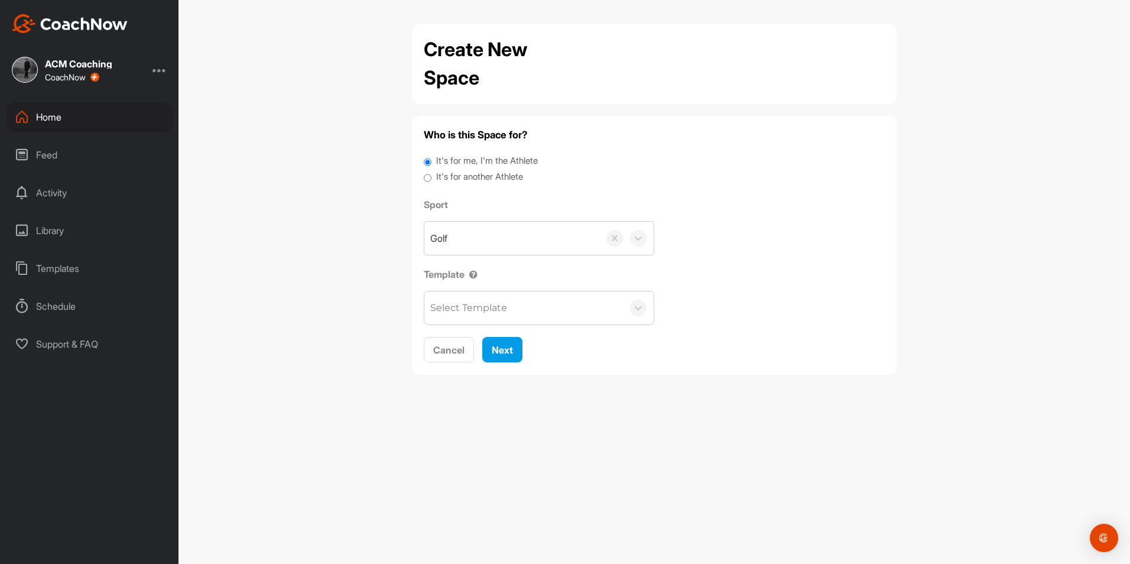
click at [491, 177] on label "It's for another Athlete" at bounding box center [479, 177] width 87 height 14
click at [431, 177] on input "It's for another Athlete" at bounding box center [428, 178] width 8 height 16
radio input "true"
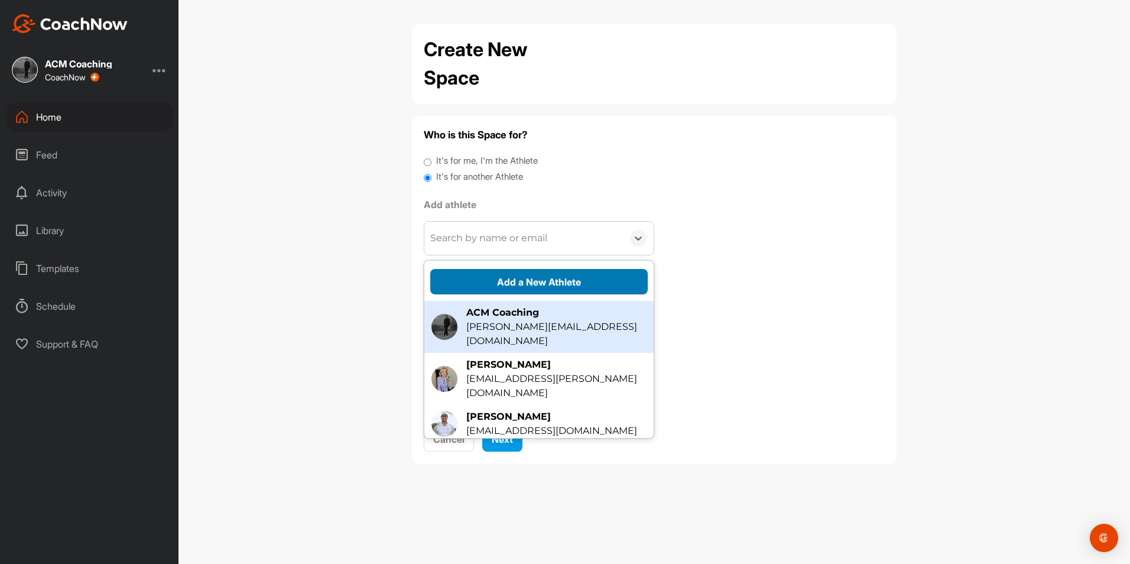
click at [510, 284] on button "Add a New Athlete" at bounding box center [538, 281] width 217 height 25
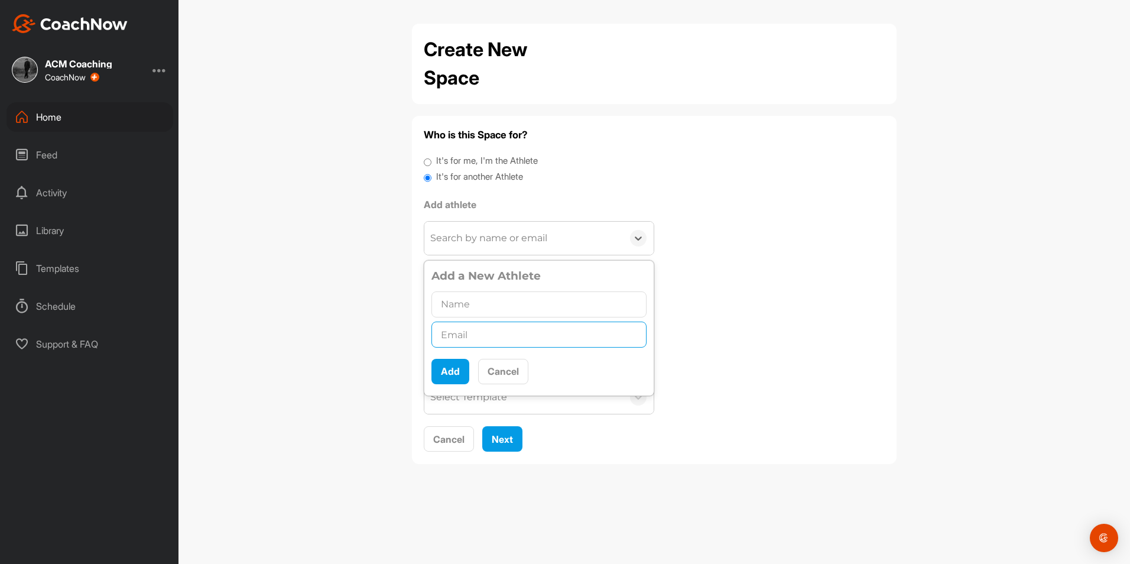
click at [493, 328] on input "text" at bounding box center [538, 334] width 215 height 26
paste input "[EMAIL_ADDRESS][DOMAIN_NAME]"
type input "[EMAIL_ADDRESS][DOMAIN_NAME]"
click at [493, 313] on input "text" at bounding box center [538, 304] width 215 height 26
type input "[PERSON_NAME]"
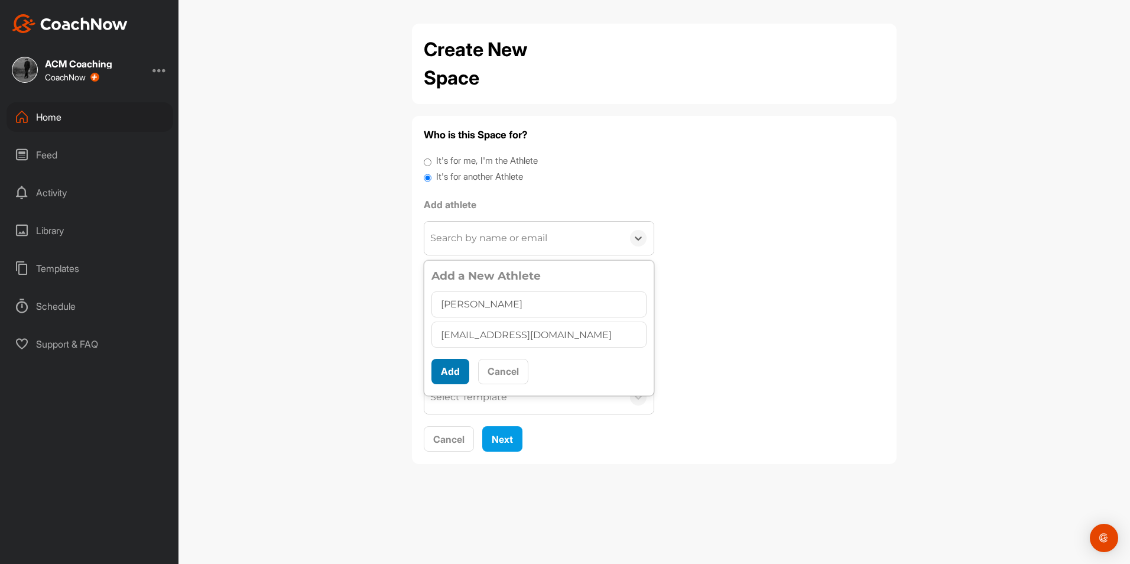
click at [449, 362] on button "Add" at bounding box center [450, 371] width 38 height 25
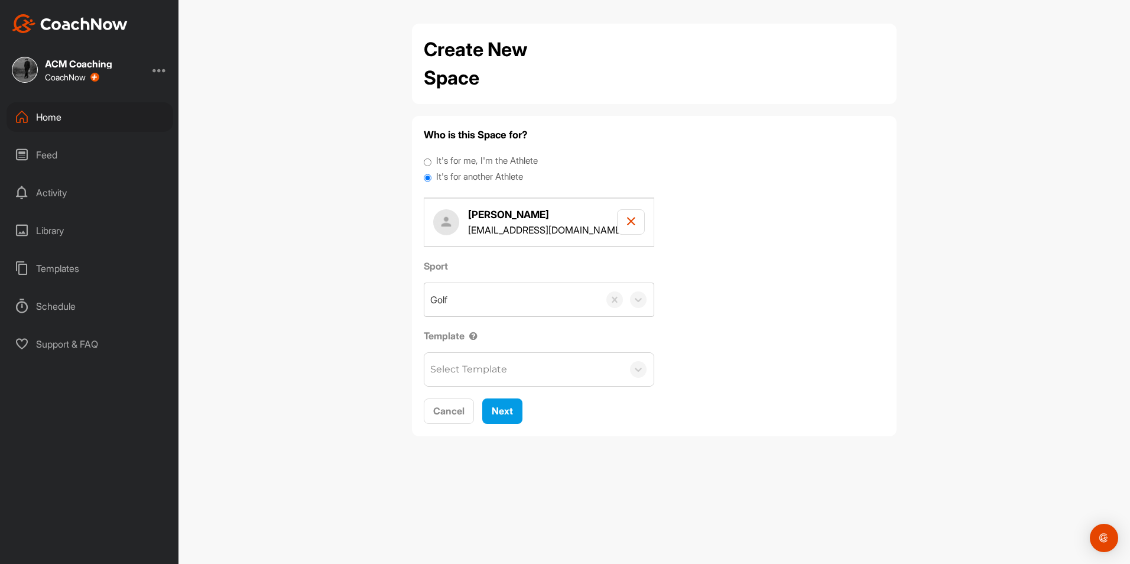
click at [502, 378] on div "Select Template" at bounding box center [523, 369] width 199 height 33
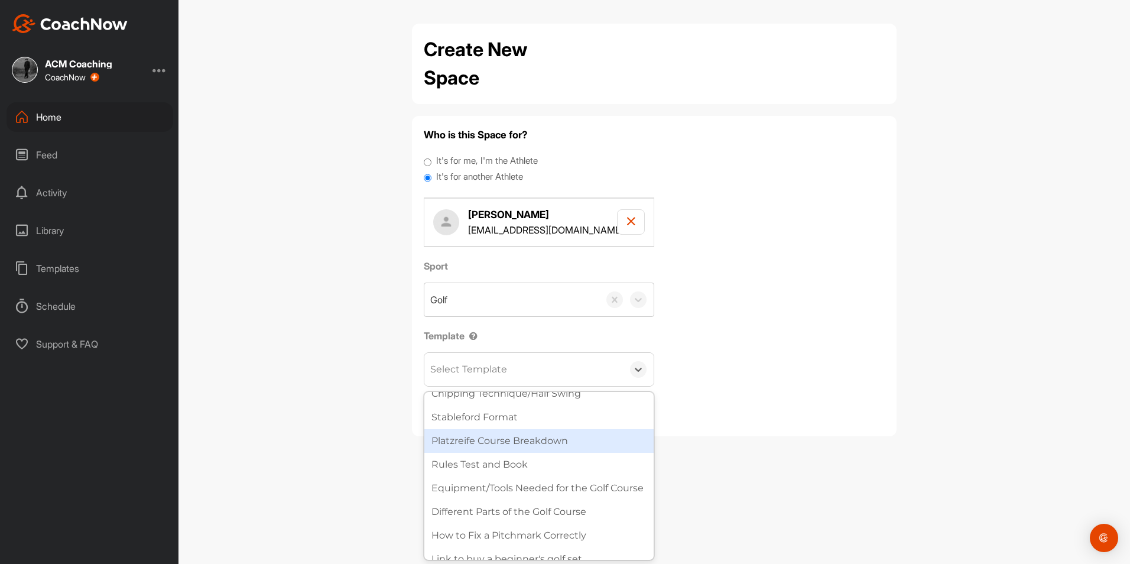
scroll to position [14, 0]
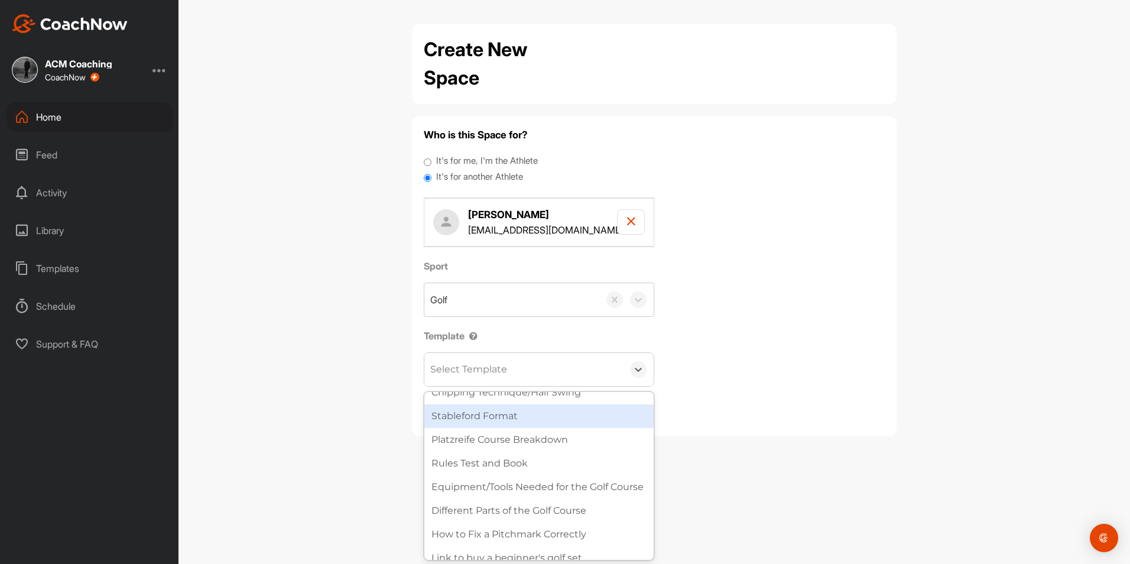
click at [733, 378] on div "Sport Golf Template option Stableford Format focused, 2 of 9. 9 results availab…" at bounding box center [654, 323] width 461 height 128
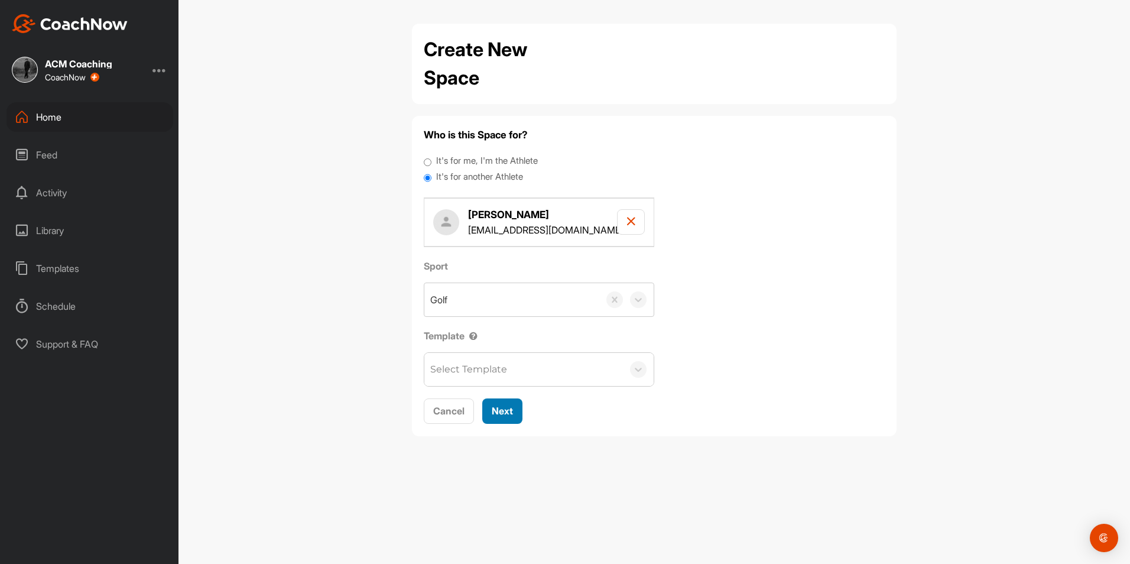
click at [507, 412] on span "Next" at bounding box center [502, 411] width 21 height 12
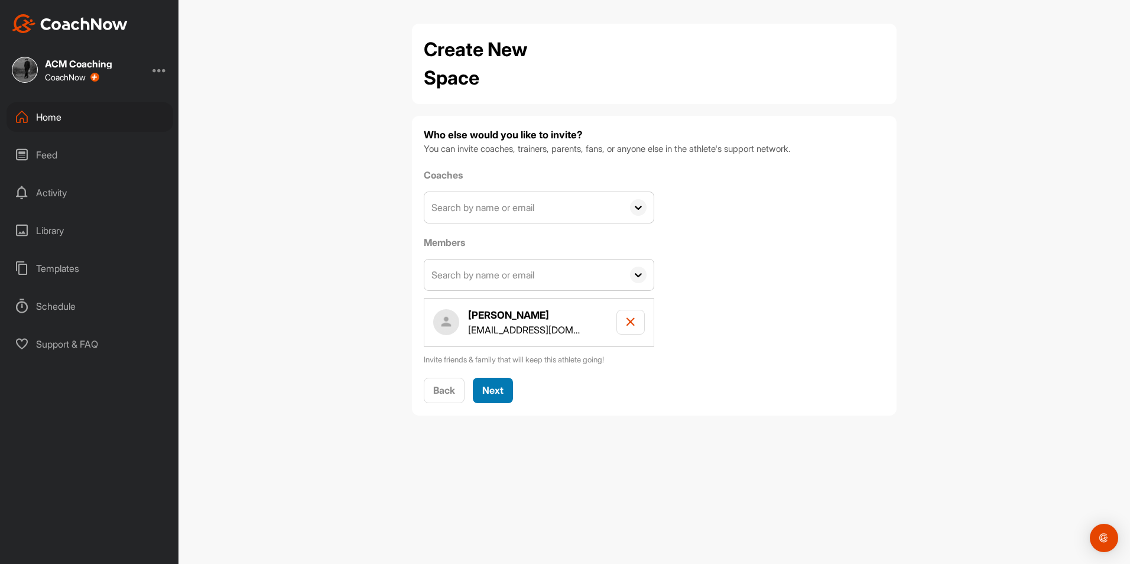
click at [488, 382] on button "Next" at bounding box center [493, 390] width 40 height 25
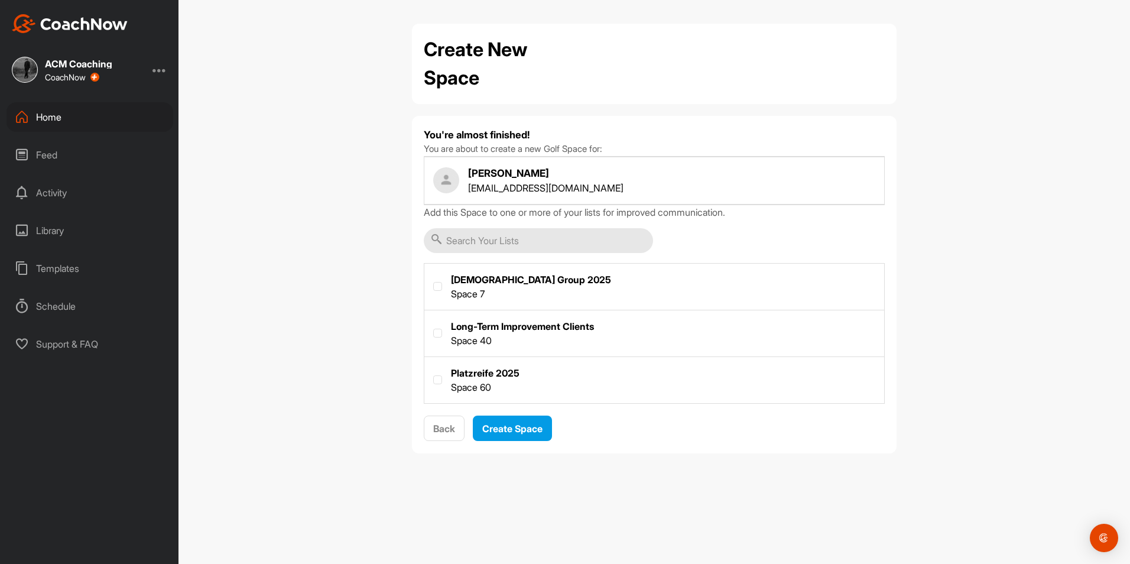
click at [474, 379] on label at bounding box center [654, 379] width 460 height 44
click at [434, 376] on input "checkbox" at bounding box center [433, 375] width 1 height 1
checkbox input "true"
click at [504, 438] on button "Create Space" at bounding box center [512, 427] width 79 height 25
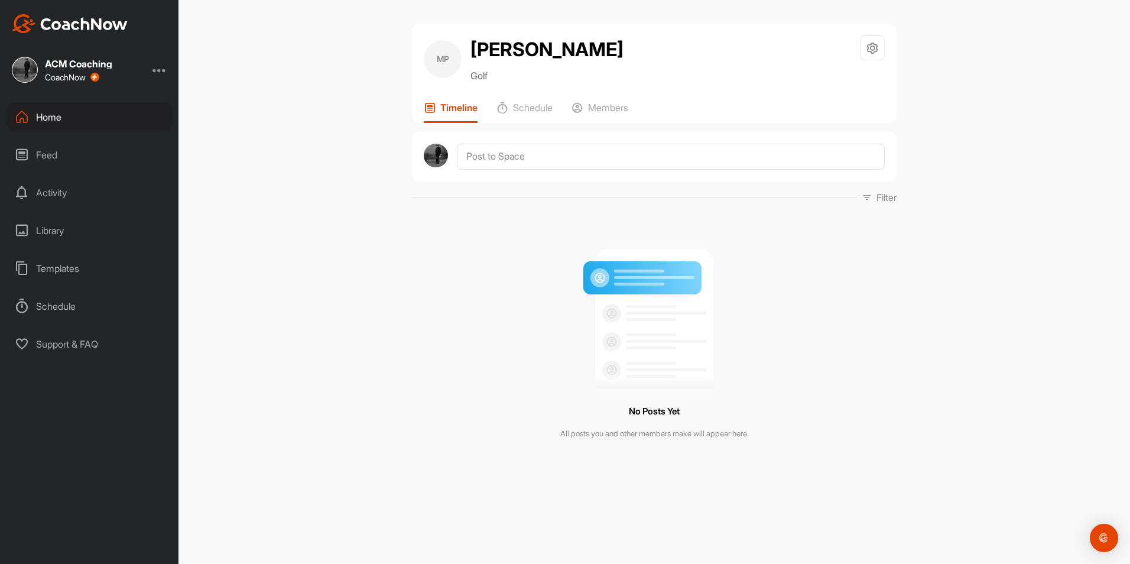
click at [81, 112] on div "Home" at bounding box center [89, 117] width 167 height 30
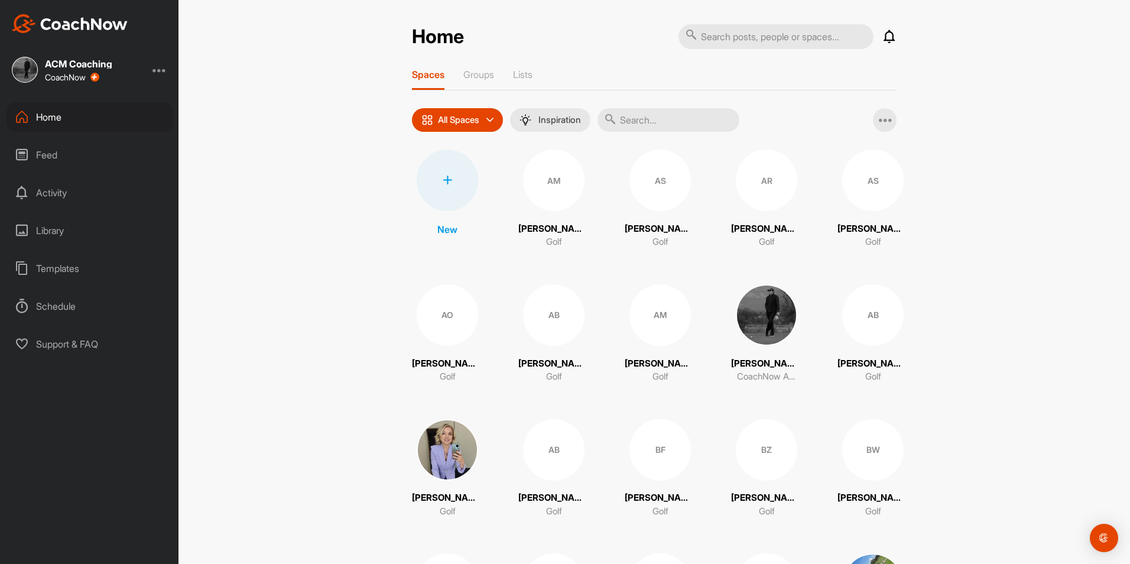
click at [442, 183] on icon at bounding box center [446, 179] width 9 height 9
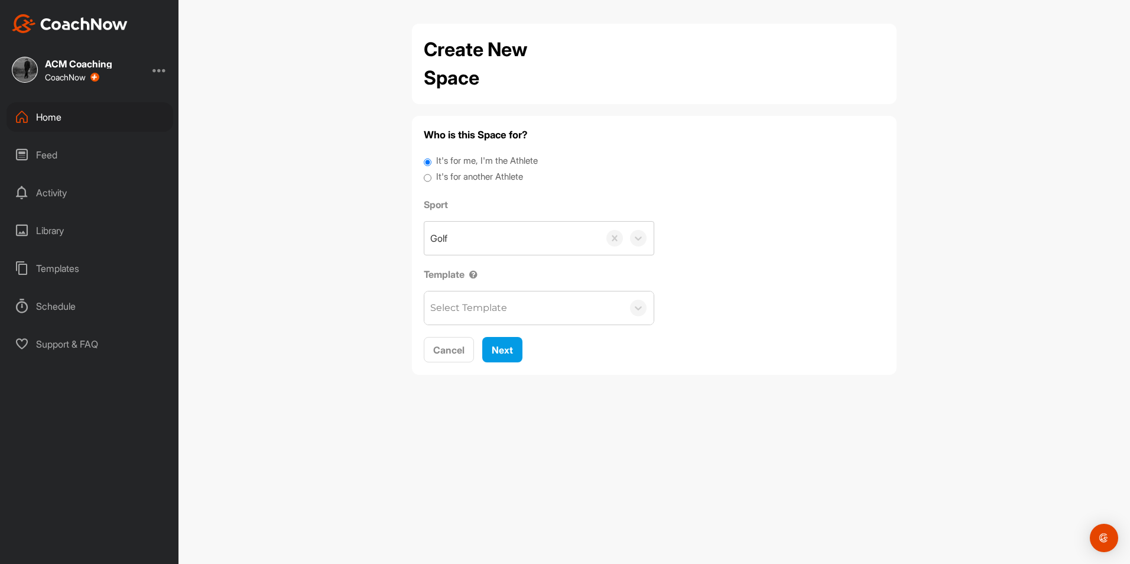
click at [463, 177] on label "It's for another Athlete" at bounding box center [479, 177] width 87 height 14
click at [431, 177] on input "It's for another Athlete" at bounding box center [428, 178] width 8 height 16
radio input "true"
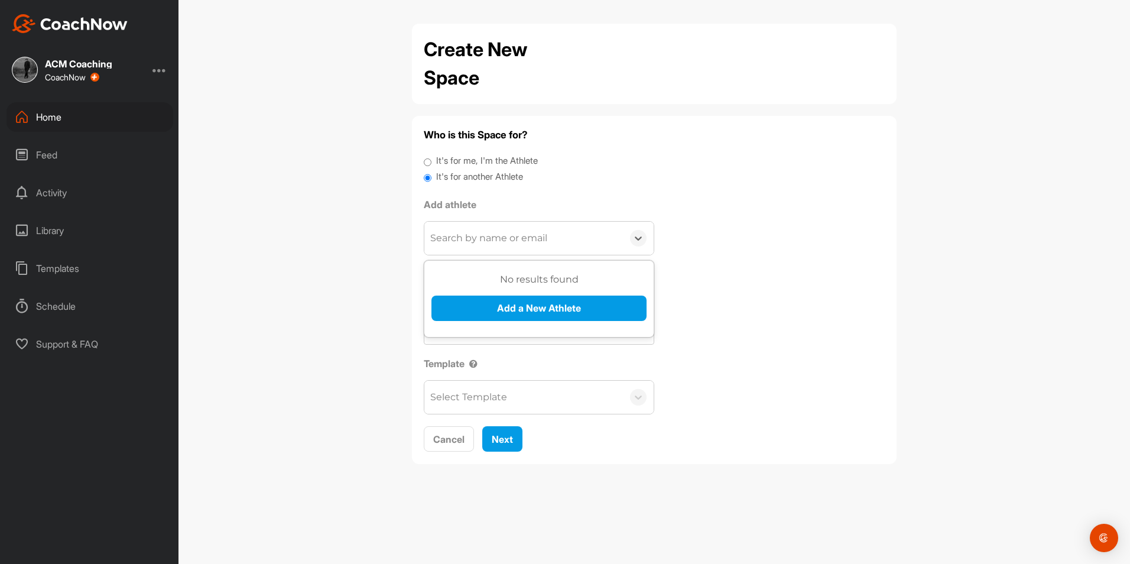
click at [495, 232] on div "Search by name or email" at bounding box center [488, 238] width 117 height 14
click at [532, 311] on button "Add a New Athlete" at bounding box center [538, 307] width 215 height 25
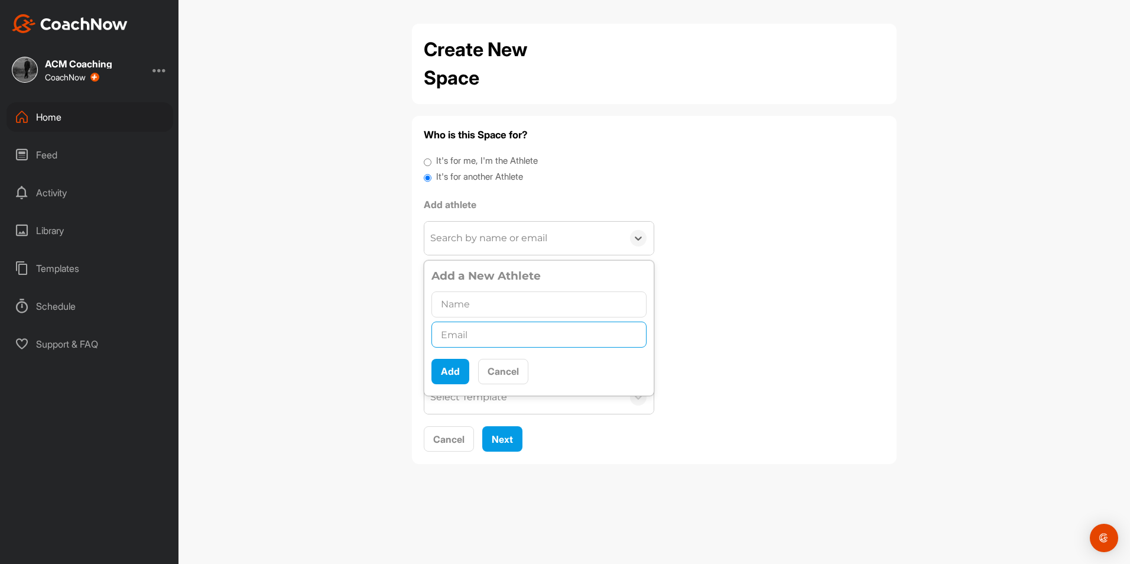
click at [500, 337] on input "text" at bounding box center [538, 334] width 215 height 26
paste input "[EMAIL_ADDRESS][DOMAIN_NAME]"
type input "[EMAIL_ADDRESS][DOMAIN_NAME]"
click at [498, 312] on input "text" at bounding box center [538, 304] width 215 height 26
type input "[PERSON_NAME]"
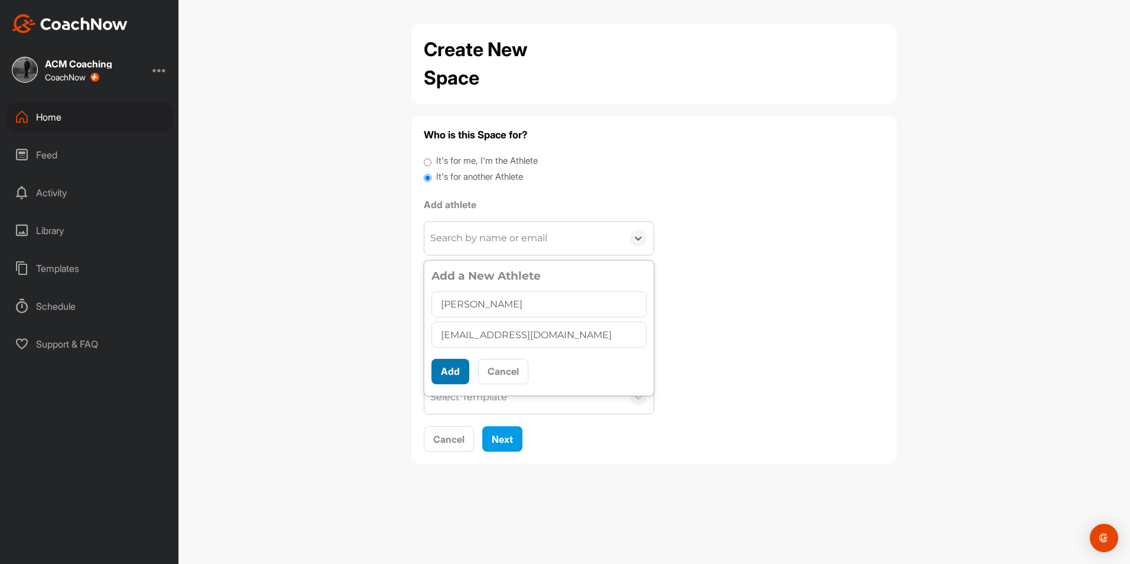
scroll to position [6, 0]
click at [453, 367] on button "Add" at bounding box center [450, 371] width 38 height 25
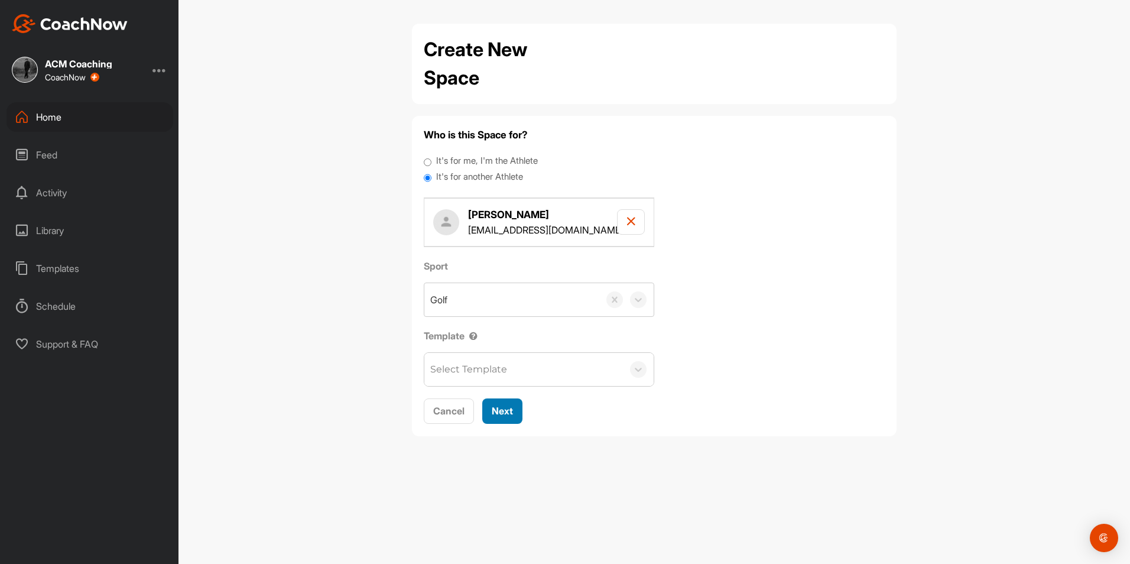
click at [510, 414] on span "Next" at bounding box center [502, 411] width 21 height 12
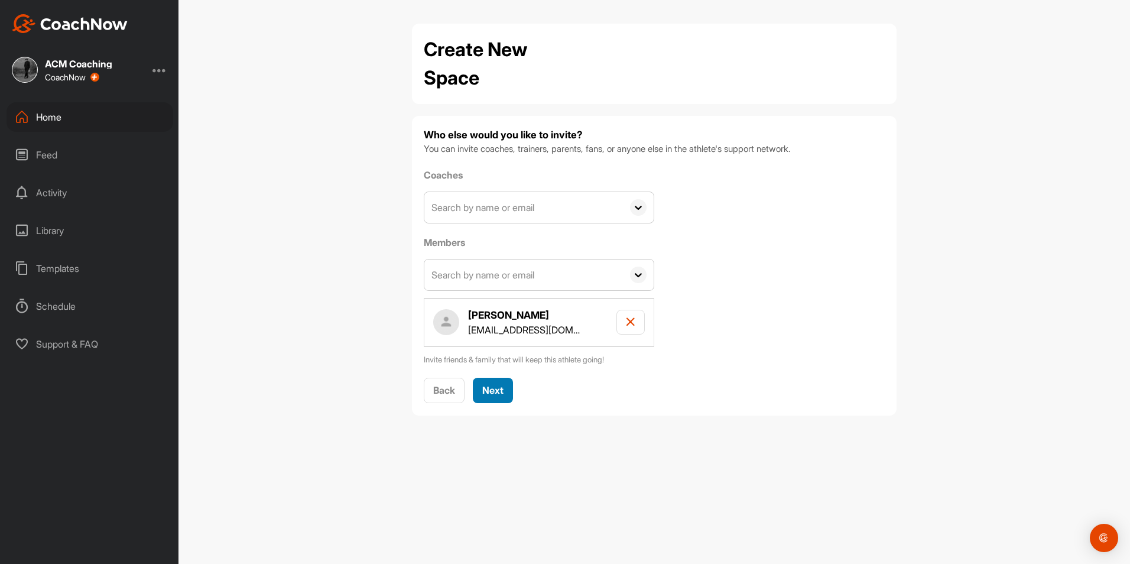
click at [494, 385] on span "Next" at bounding box center [492, 390] width 21 height 12
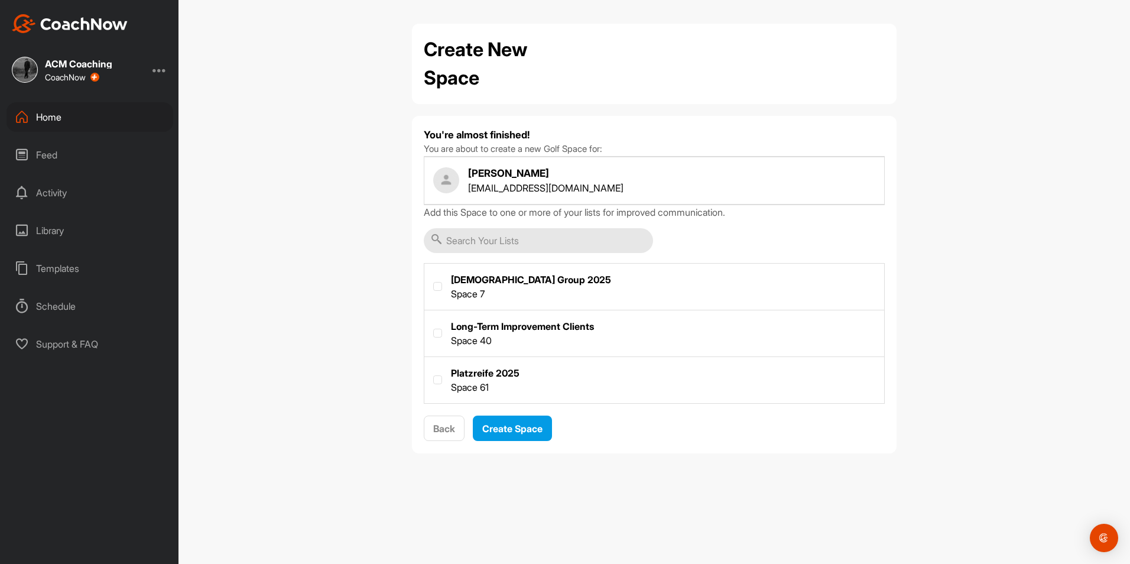
click at [483, 374] on label at bounding box center [654, 379] width 460 height 44
click at [434, 375] on input "checkbox" at bounding box center [433, 375] width 1 height 1
checkbox input "true"
click at [506, 424] on span "Create Space" at bounding box center [512, 428] width 60 height 12
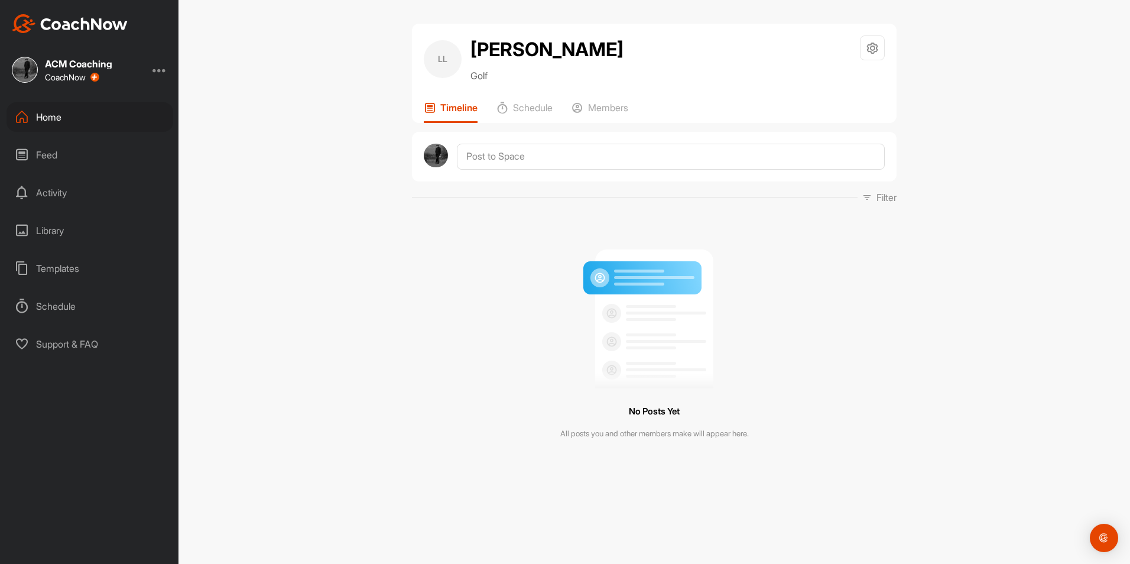
click at [86, 113] on div "Home" at bounding box center [89, 117] width 167 height 30
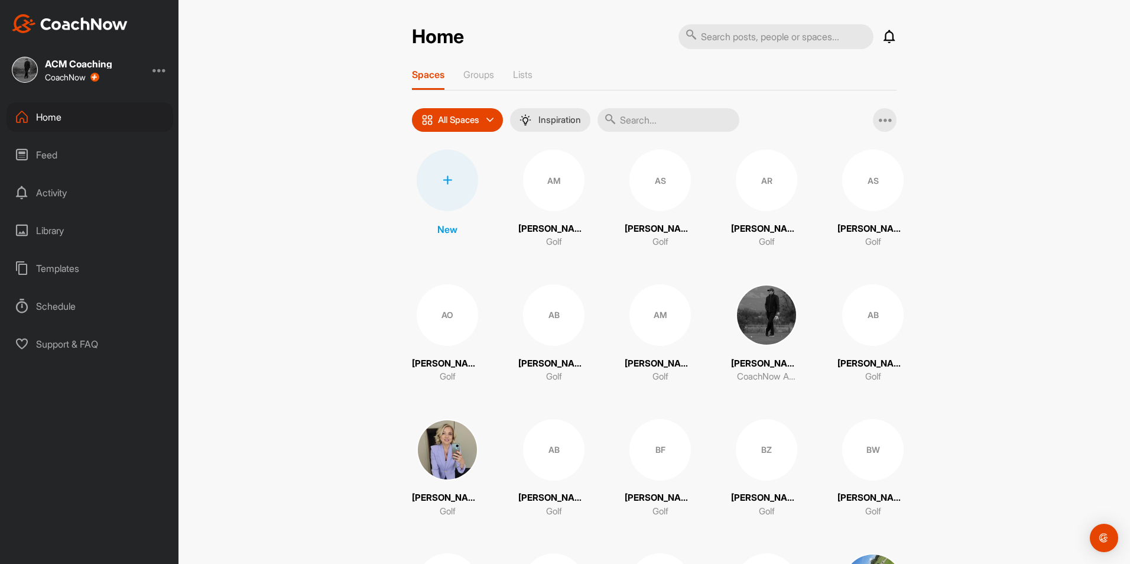
click at [661, 121] on input "text" at bounding box center [668, 120] width 142 height 24
type input "[PERSON_NAME]"
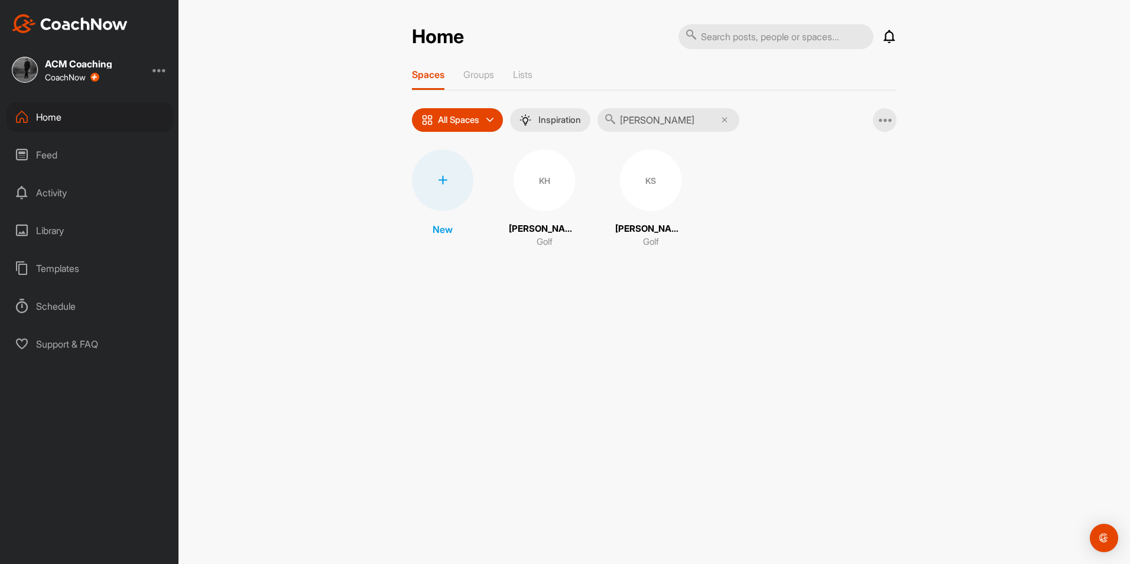
click at [621, 181] on div "KS" at bounding box center [650, 179] width 61 height 61
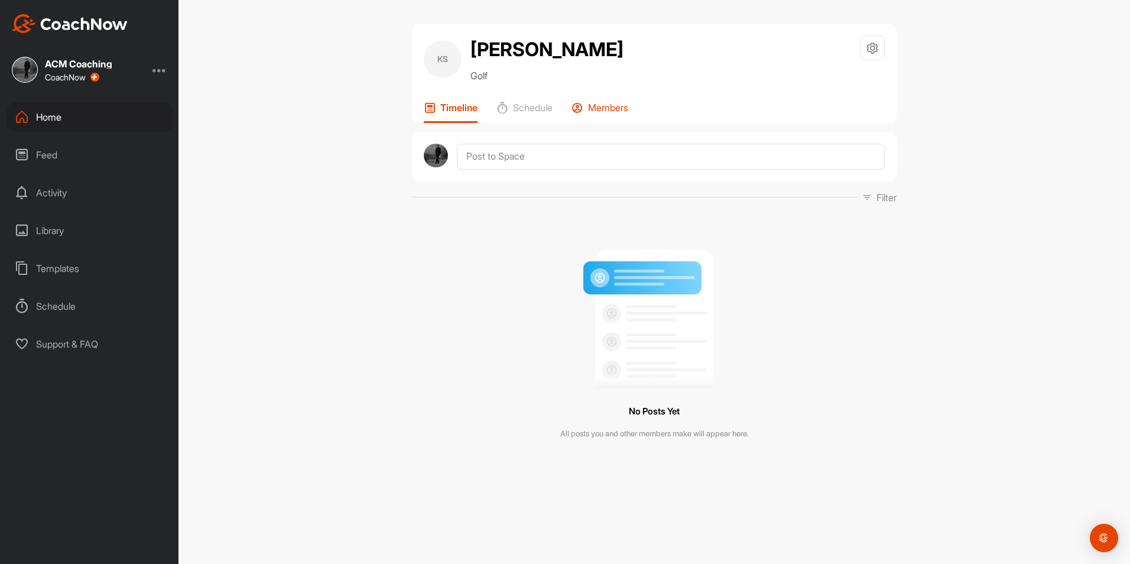
click at [600, 115] on div "Members" at bounding box center [599, 112] width 57 height 21
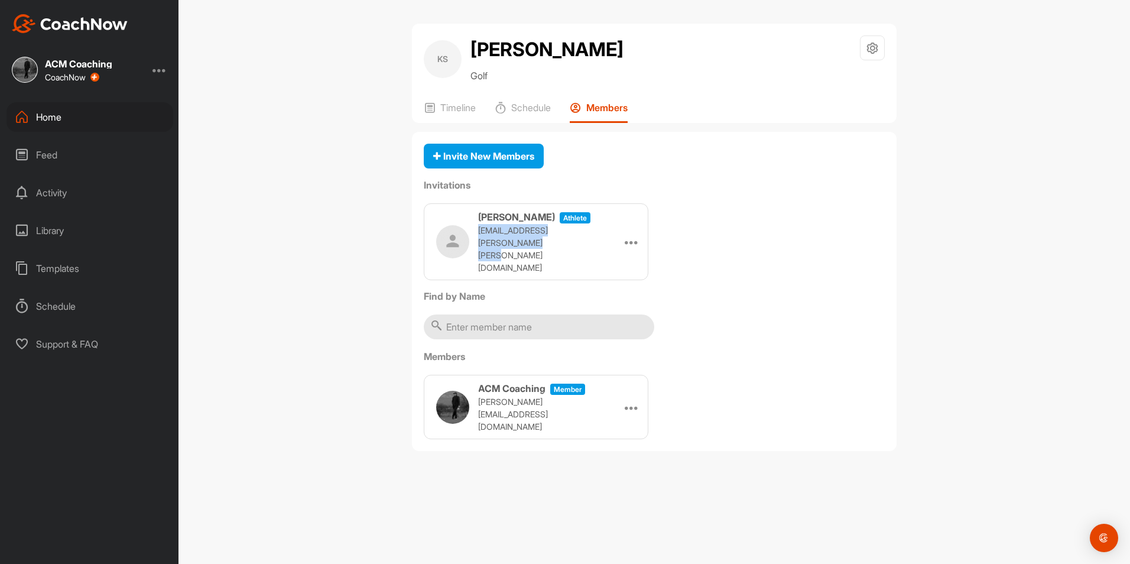
drag, startPoint x: 519, startPoint y: 250, endPoint x: 477, endPoint y: 235, distance: 45.4
click at [477, 235] on div "[PERSON_NAME] athlete [EMAIL_ADDRESS][PERSON_NAME][PERSON_NAME][DOMAIN_NAME]" at bounding box center [516, 242] width 160 height 64
copy p "[EMAIL_ADDRESS][PERSON_NAME][PERSON_NAME][DOMAIN_NAME]"
click at [79, 109] on div "Home" at bounding box center [89, 117] width 167 height 30
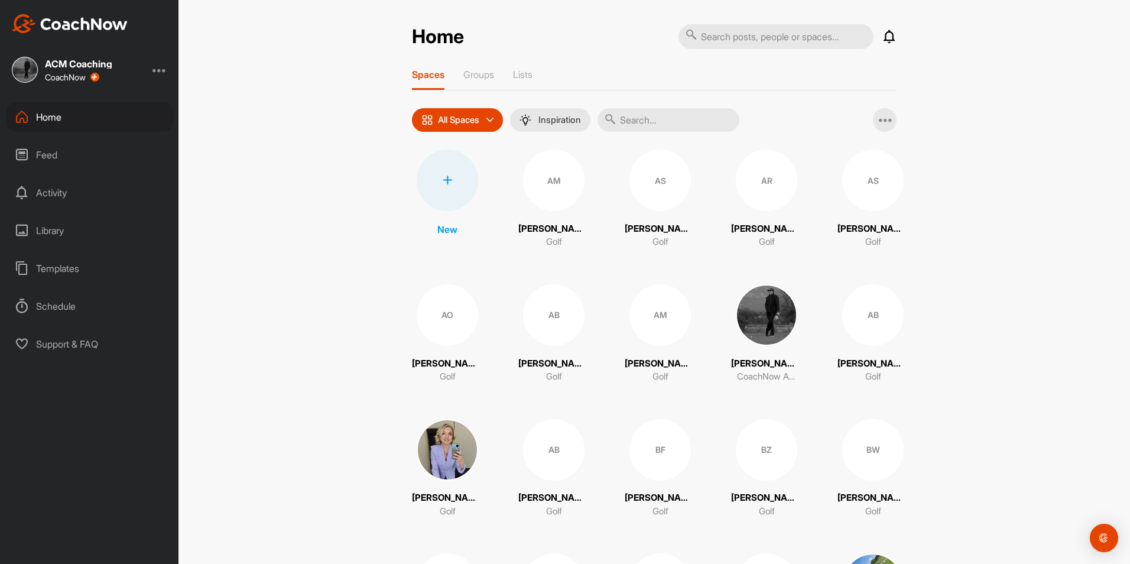
click at [658, 115] on input "text" at bounding box center [668, 120] width 142 height 24
type input "Lean"
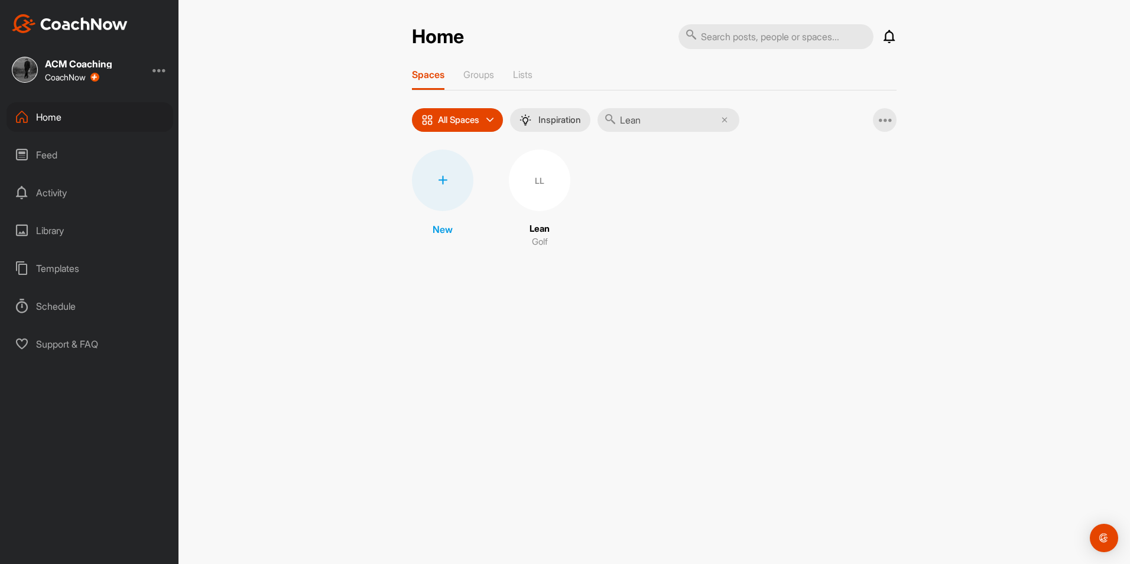
click at [548, 175] on div "LL" at bounding box center [539, 179] width 61 height 61
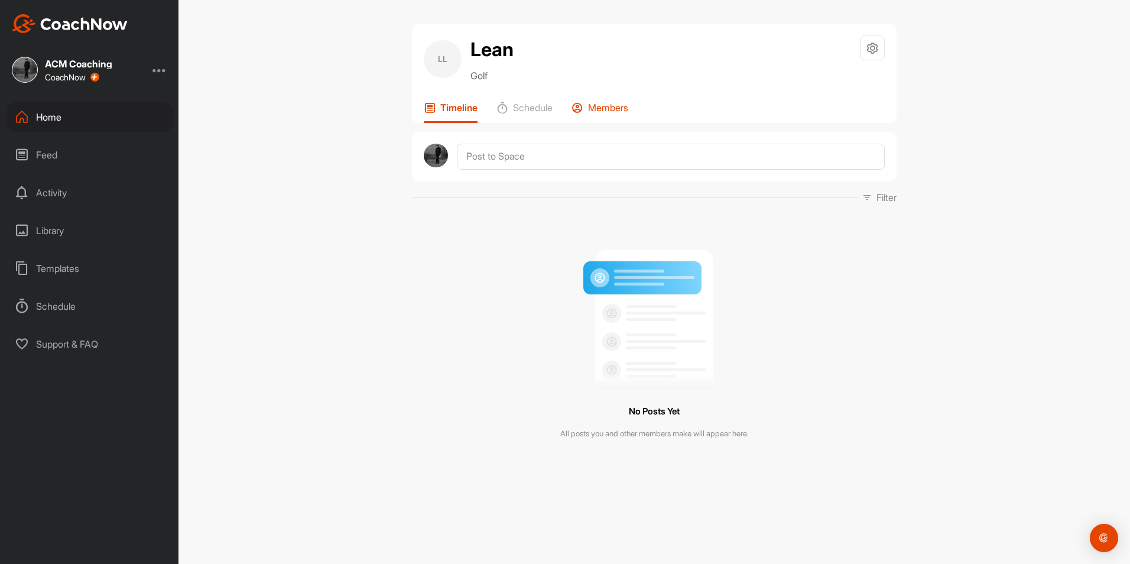
click at [601, 110] on p "Members" at bounding box center [608, 108] width 40 height 12
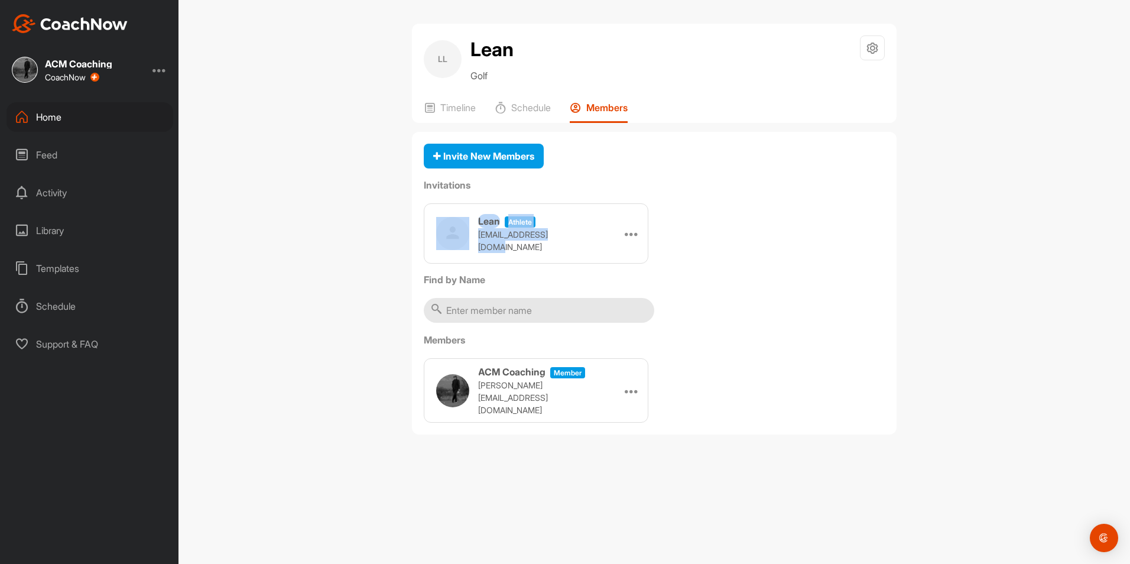
drag, startPoint x: 577, startPoint y: 242, endPoint x: 467, endPoint y: 245, distance: 109.9
click at [467, 245] on div "Lean athlete [EMAIL_ADDRESS][DOMAIN_NAME] Edit Re-send Copy Link" at bounding box center [536, 233] width 224 height 60
drag, startPoint x: 467, startPoint y: 245, endPoint x: 570, endPoint y: 244, distance: 102.2
click at [570, 244] on div "Lean athlete [EMAIL_ADDRESS][DOMAIN_NAME] Edit Re-send Copy Link" at bounding box center [536, 233] width 224 height 60
drag, startPoint x: 570, startPoint y: 244, endPoint x: 477, endPoint y: 243, distance: 92.8
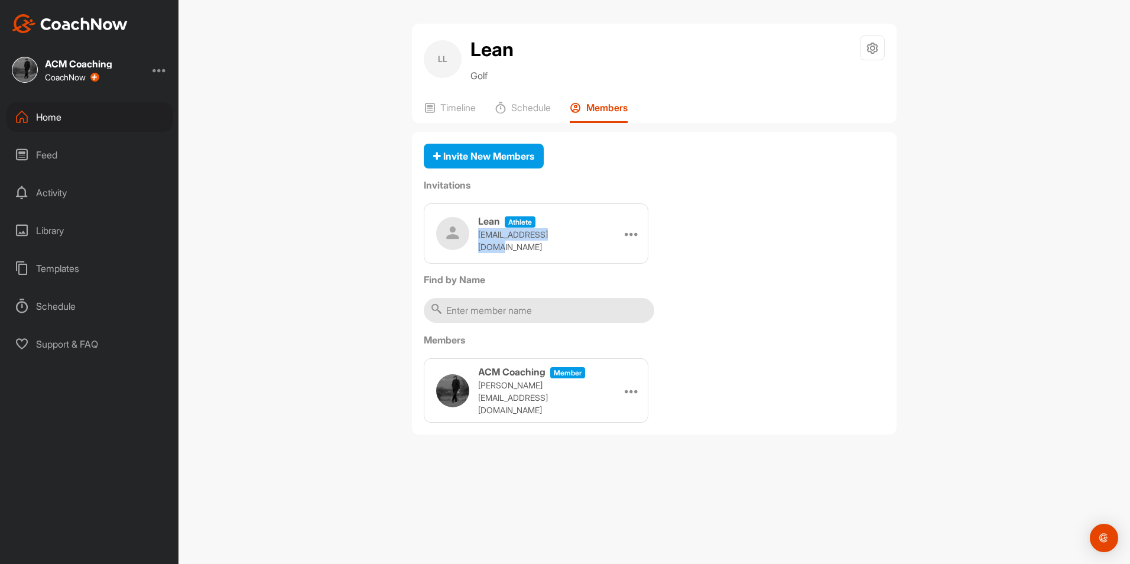
click at [477, 243] on div "Lean athlete [EMAIL_ADDRESS][DOMAIN_NAME] Edit Re-send Copy Link" at bounding box center [536, 233] width 224 height 60
click at [88, 109] on div "Home" at bounding box center [89, 117] width 167 height 30
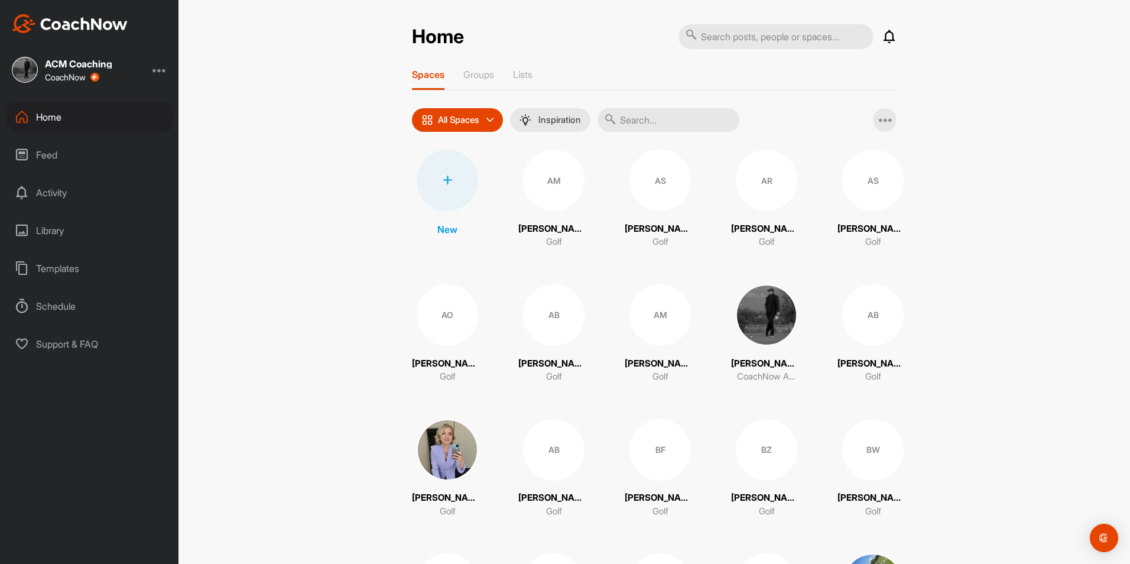
click at [533, 81] on div "Spaces Groups Lists" at bounding box center [654, 80] width 484 height 22
click at [525, 76] on p "Lists" at bounding box center [522, 75] width 19 height 12
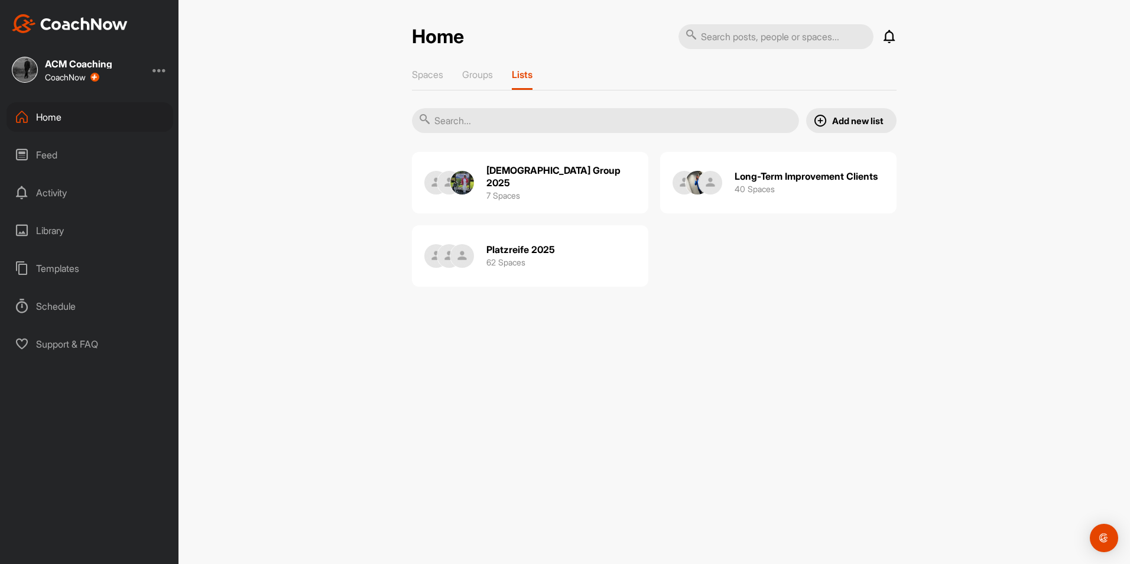
click at [481, 261] on div "Platzreife 2025 62 Spaces" at bounding box center [489, 256] width 131 height 38
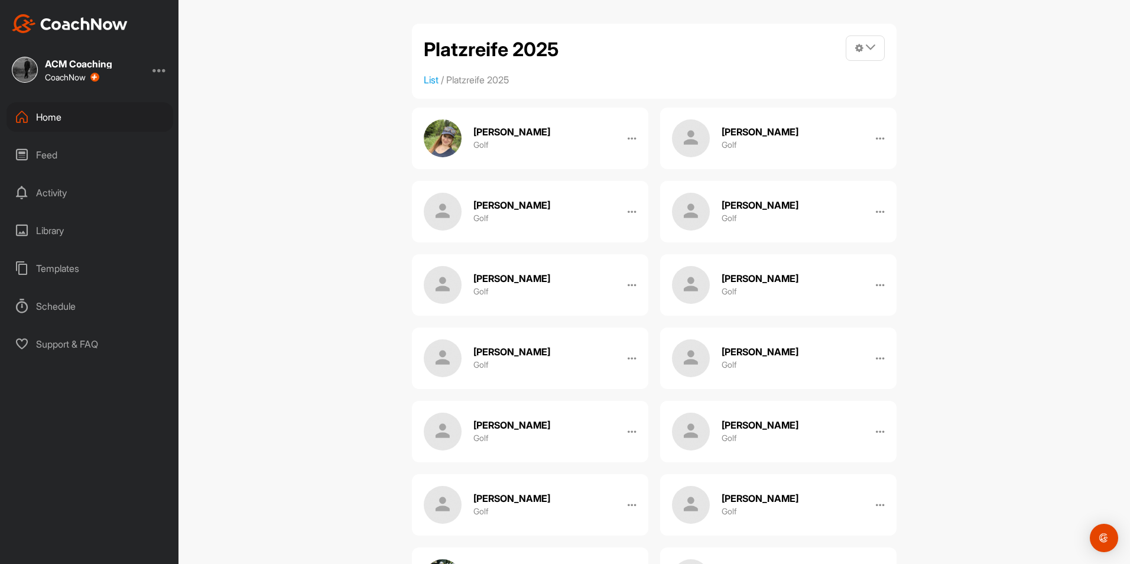
scroll to position [1830, 0]
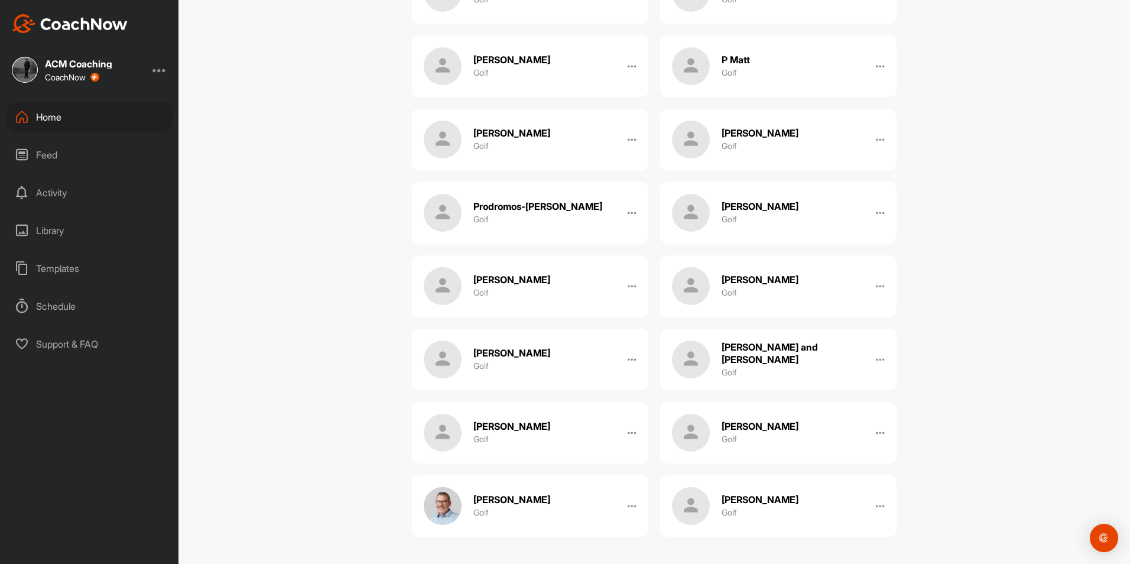
click at [935, 275] on div "Platzreife 2025 Manage Spaces Post into List Invite Coaching Staff to all Space…" at bounding box center [653, 282] width 951 height 564
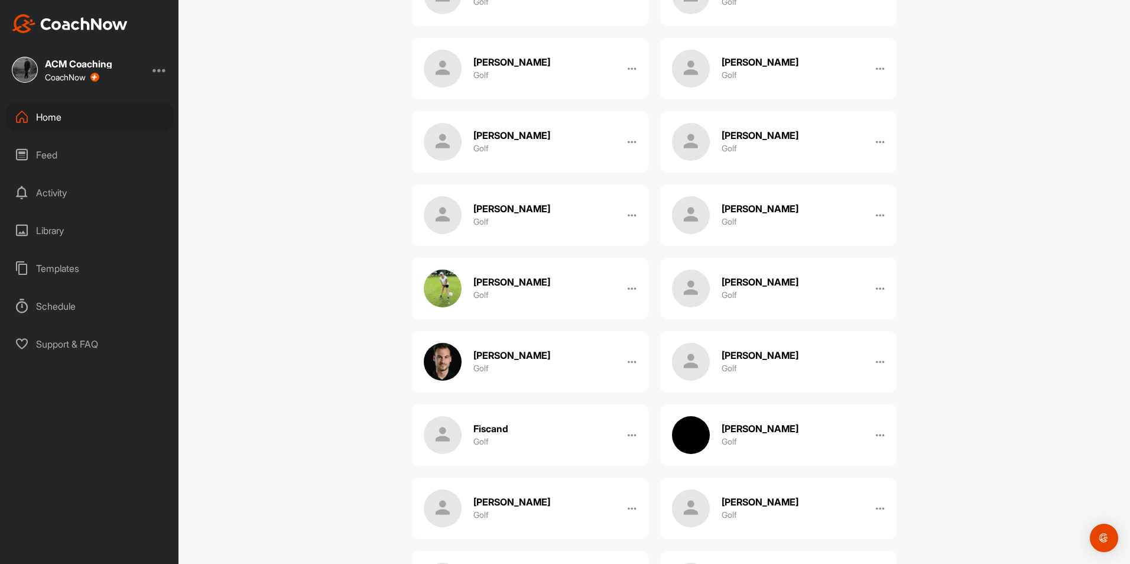
click at [503, 287] on h2 "[PERSON_NAME]" at bounding box center [511, 282] width 77 height 12
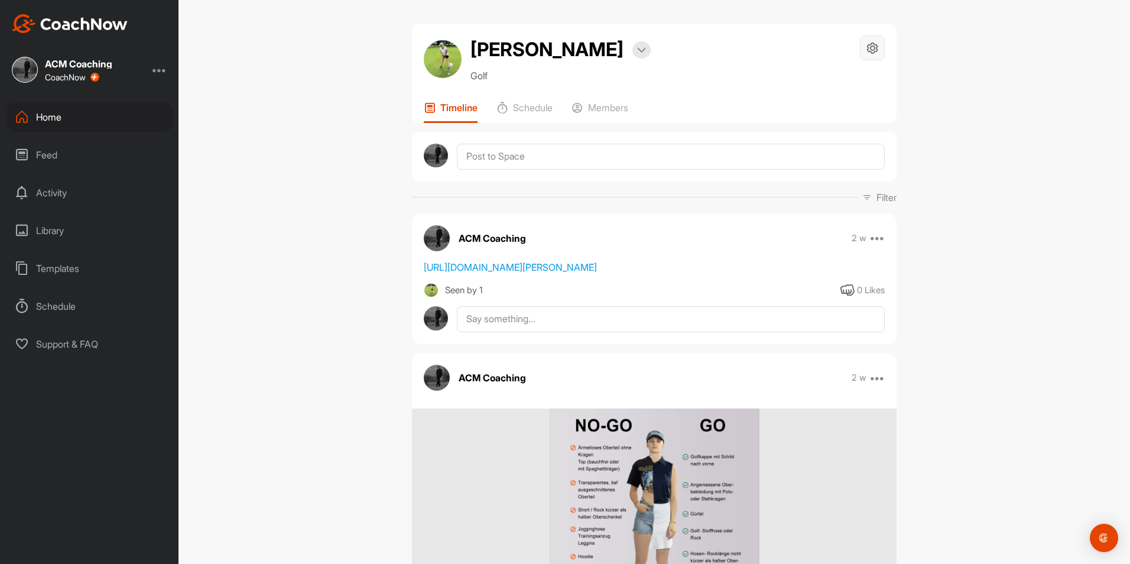
click at [865, 53] on icon at bounding box center [872, 48] width 14 height 14
click at [621, 113] on p "Members" at bounding box center [608, 108] width 40 height 12
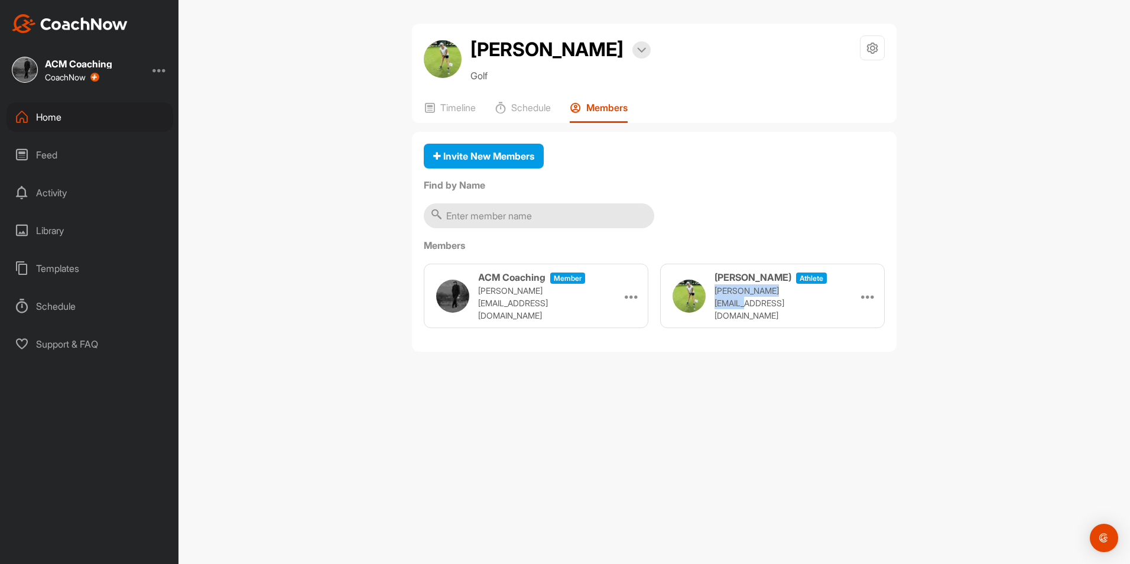
drag, startPoint x: 800, startPoint y: 301, endPoint x: 713, endPoint y: 307, distance: 87.1
click at [713, 307] on div "[PERSON_NAME] athlete [PERSON_NAME][EMAIL_ADDRESS][DOMAIN_NAME]" at bounding box center [752, 295] width 160 height 51
copy p "[PERSON_NAME][EMAIL_ADDRESS][DOMAIN_NAME]"
click at [452, 103] on p "Timeline" at bounding box center [457, 108] width 35 height 12
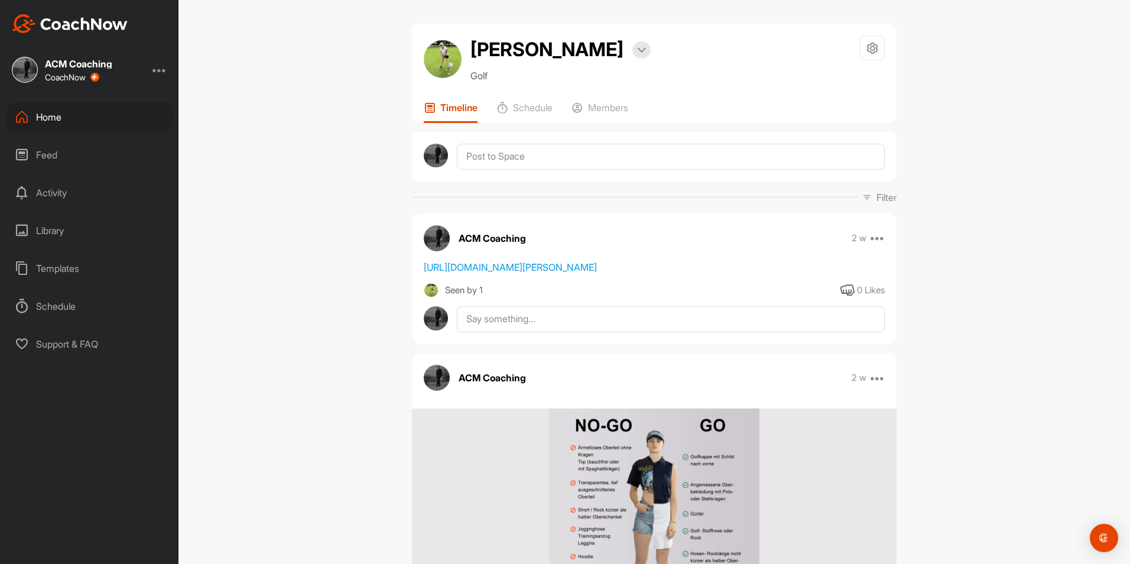
click at [63, 113] on div "Home" at bounding box center [89, 117] width 167 height 30
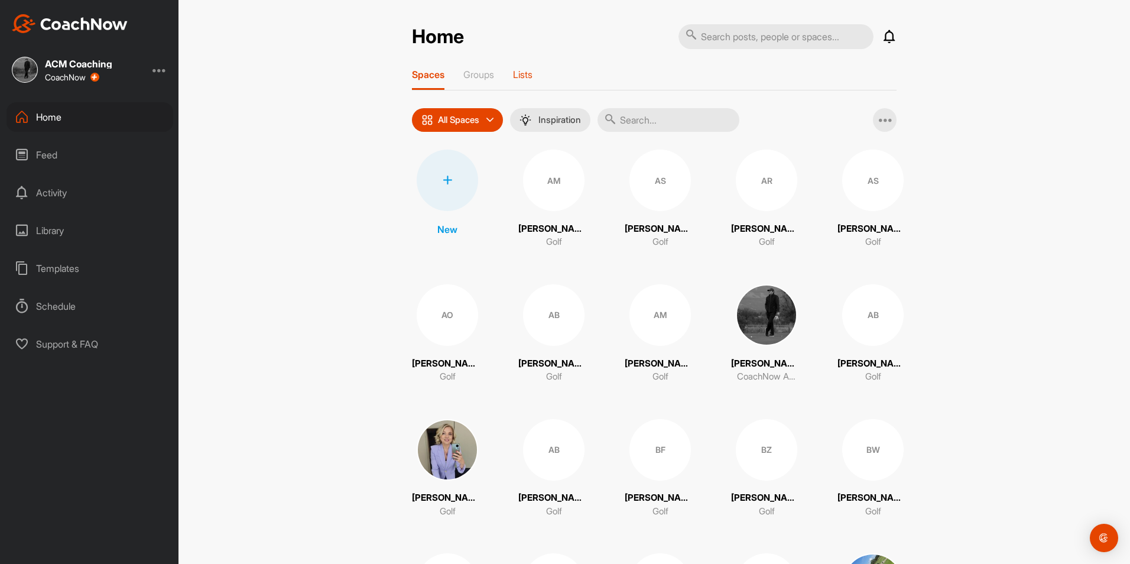
click at [520, 73] on p "Lists" at bounding box center [522, 75] width 19 height 12
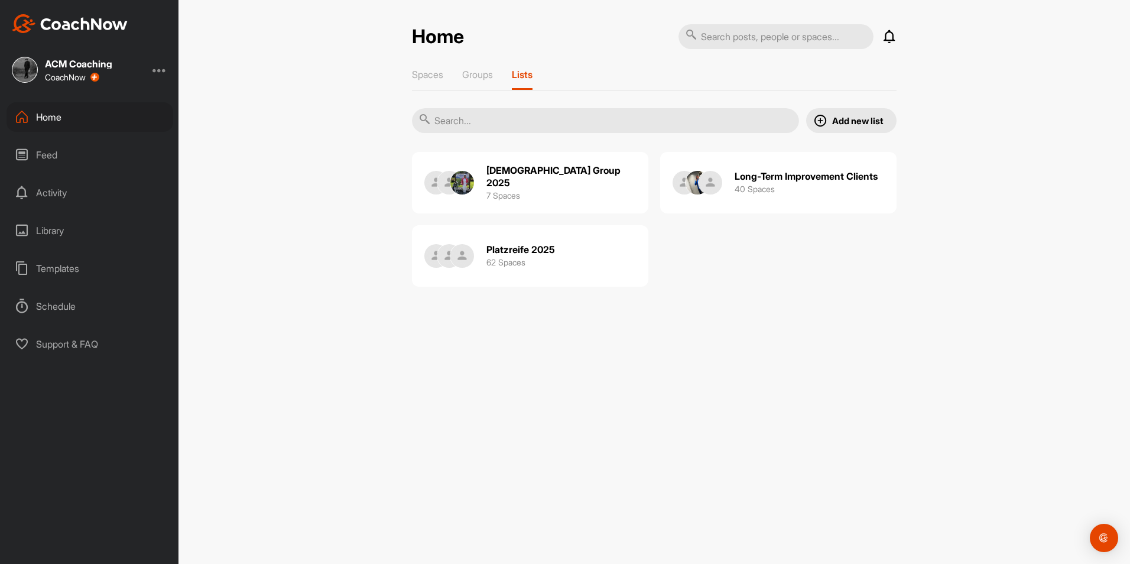
click at [528, 261] on div "Platzreife 2025 62 Spaces" at bounding box center [520, 256] width 69 height 38
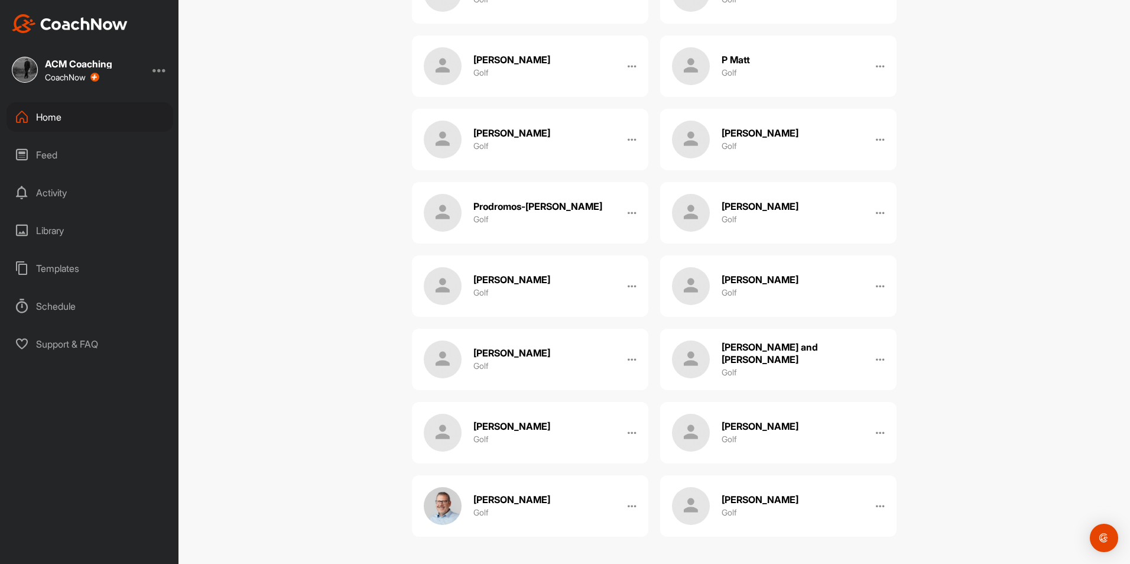
scroll to position [1535, 0]
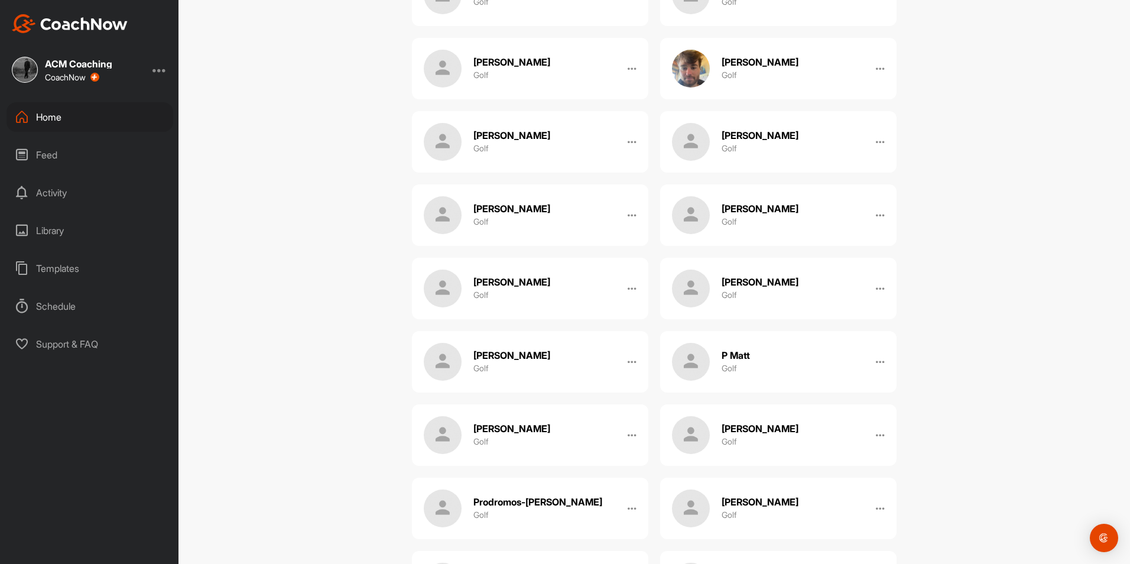
click at [359, 216] on div "Platzreife 2025 Manage Spaces Post into List Invite Coaching Staff to all Space…" at bounding box center [653, 282] width 951 height 564
click at [77, 265] on div "Templates" at bounding box center [89, 268] width 167 height 30
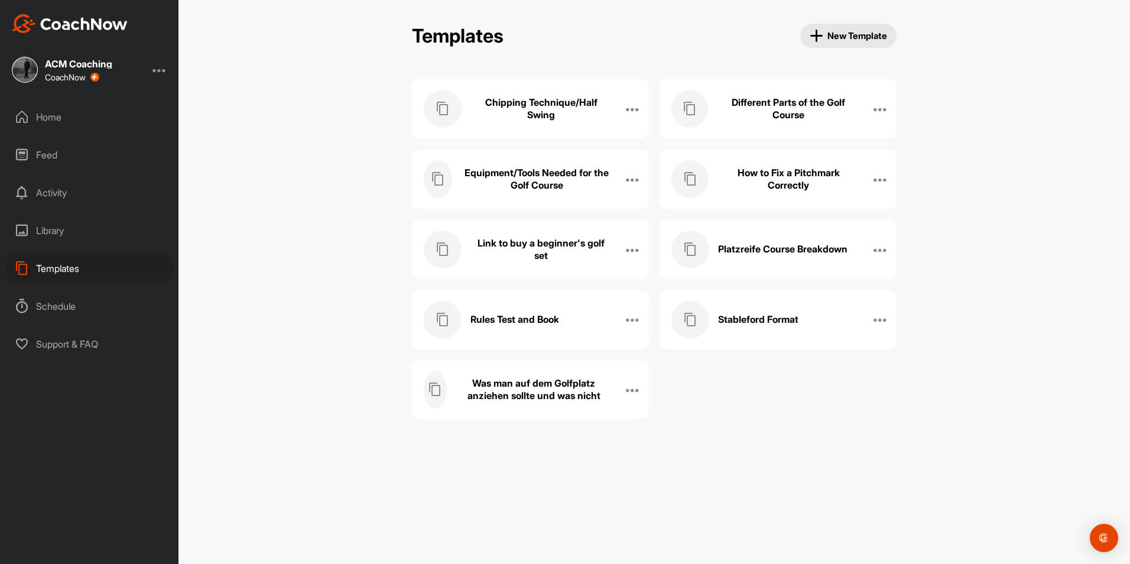
click at [77, 114] on div "Home" at bounding box center [89, 117] width 167 height 30
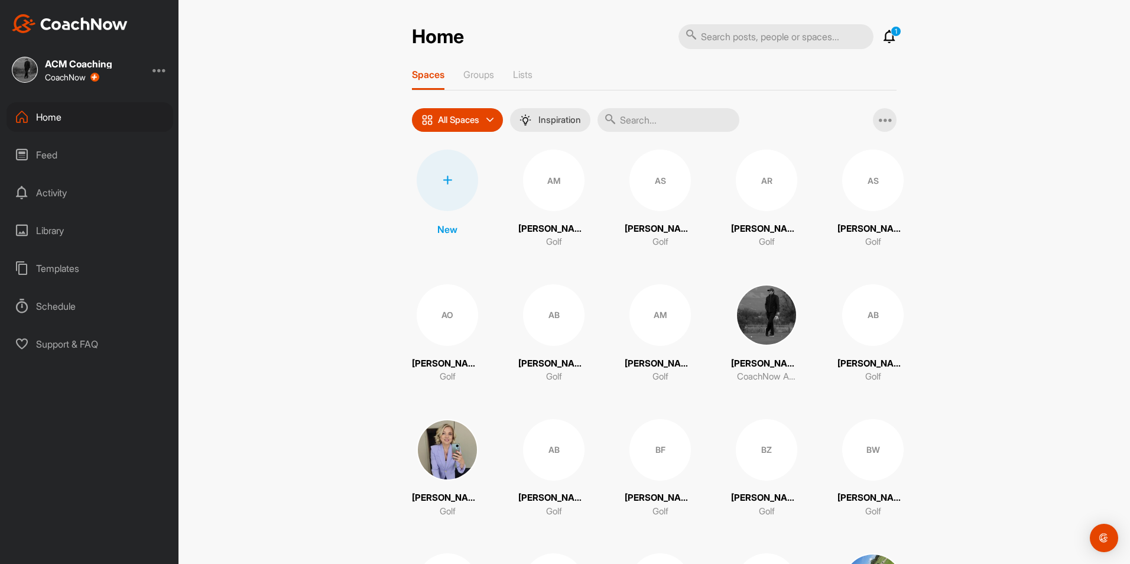
click at [882, 40] on icon at bounding box center [889, 37] width 14 height 14
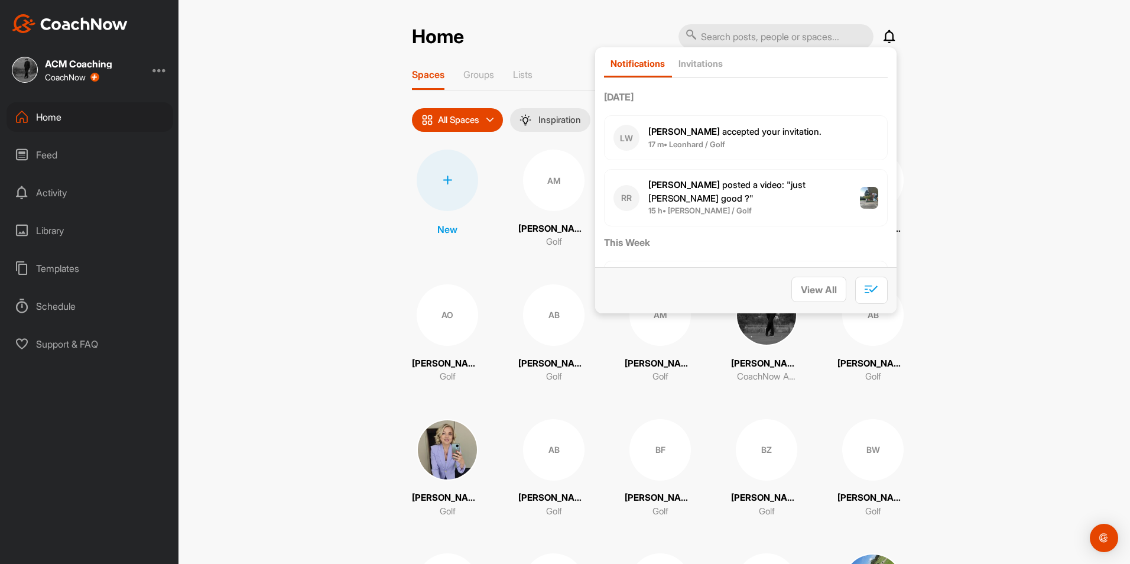
click at [945, 114] on div "Home Notifications Invitations [DATE] [PERSON_NAME] accepted your invitation . …" at bounding box center [653, 282] width 951 height 564
